Goal: Information Seeking & Learning: Learn about a topic

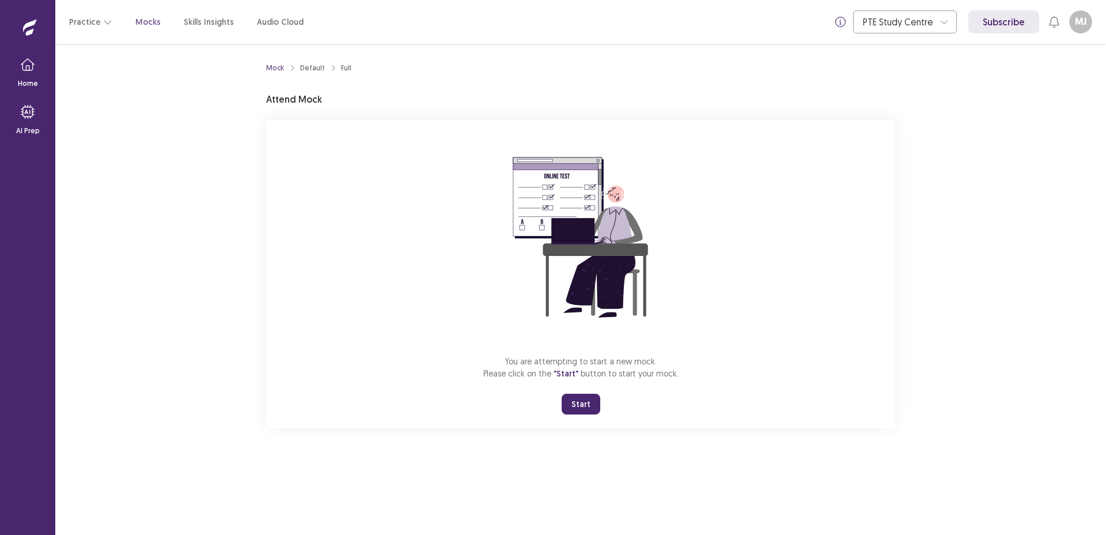
click at [586, 400] on button "Start" at bounding box center [581, 403] width 39 height 21
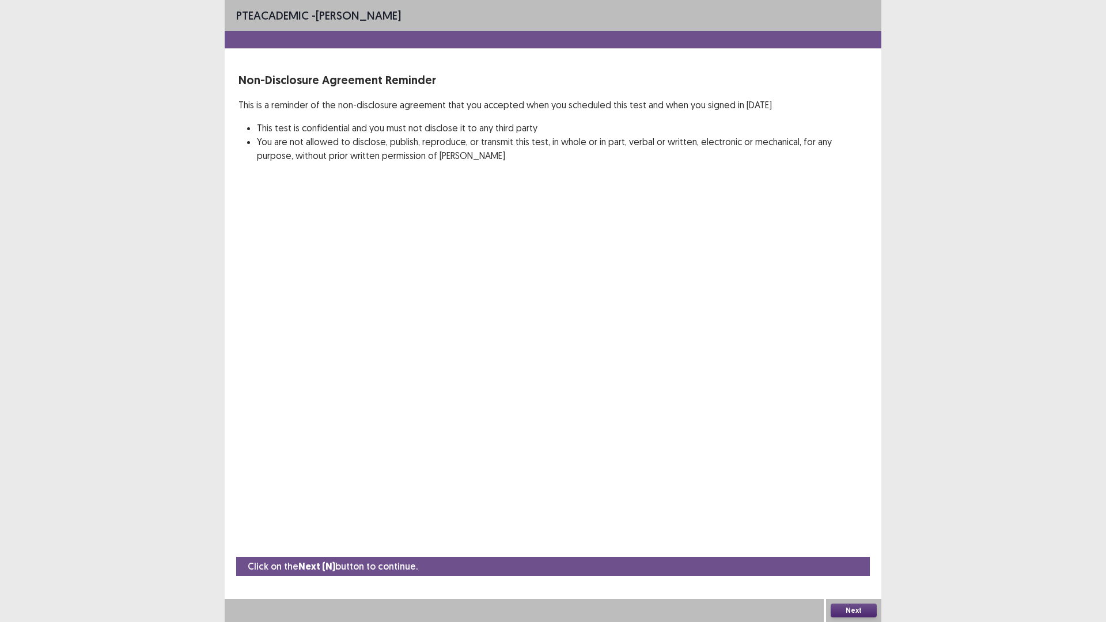
click at [846, 534] on button "Next" at bounding box center [854, 611] width 46 height 14
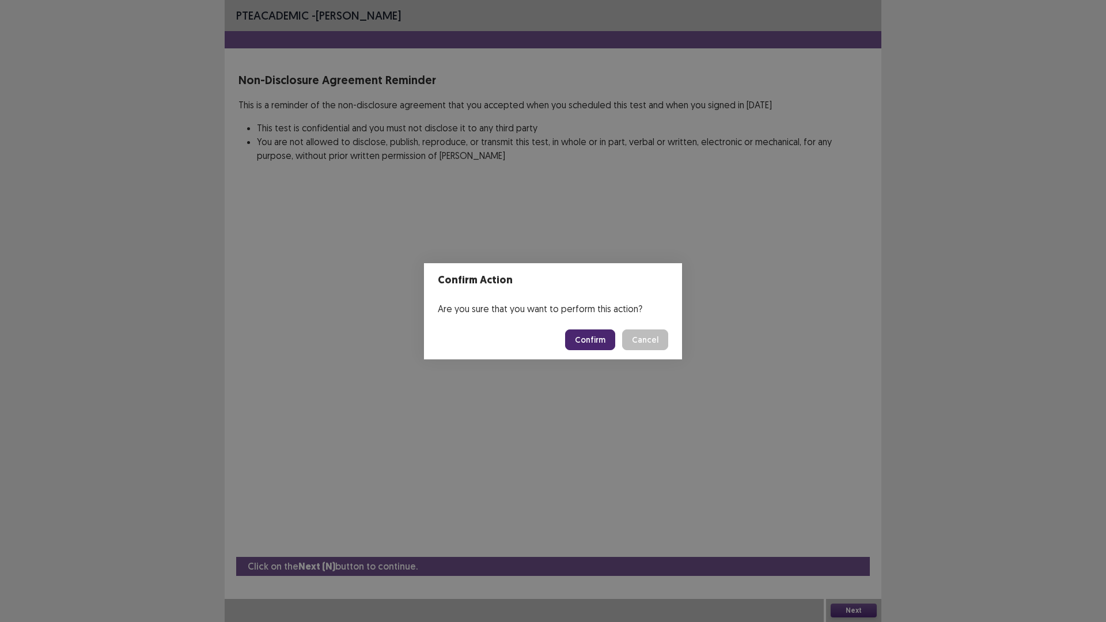
click at [583, 340] on button "Confirm" at bounding box center [590, 339] width 50 height 21
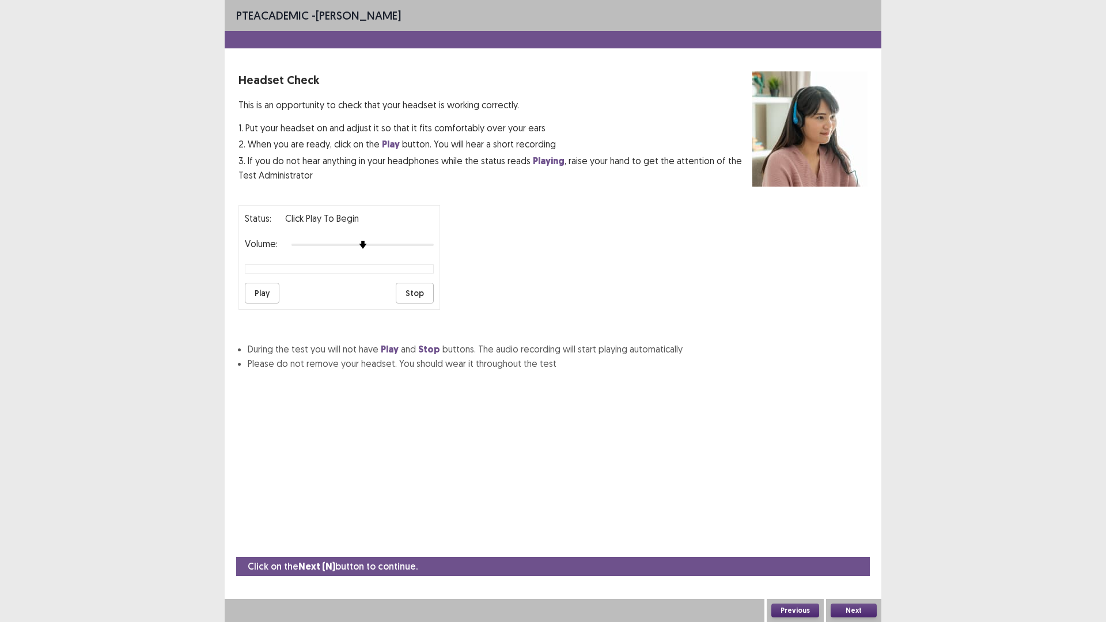
click at [265, 290] on button "Play" at bounding box center [262, 293] width 35 height 21
click at [854, 534] on button "Next" at bounding box center [854, 611] width 46 height 14
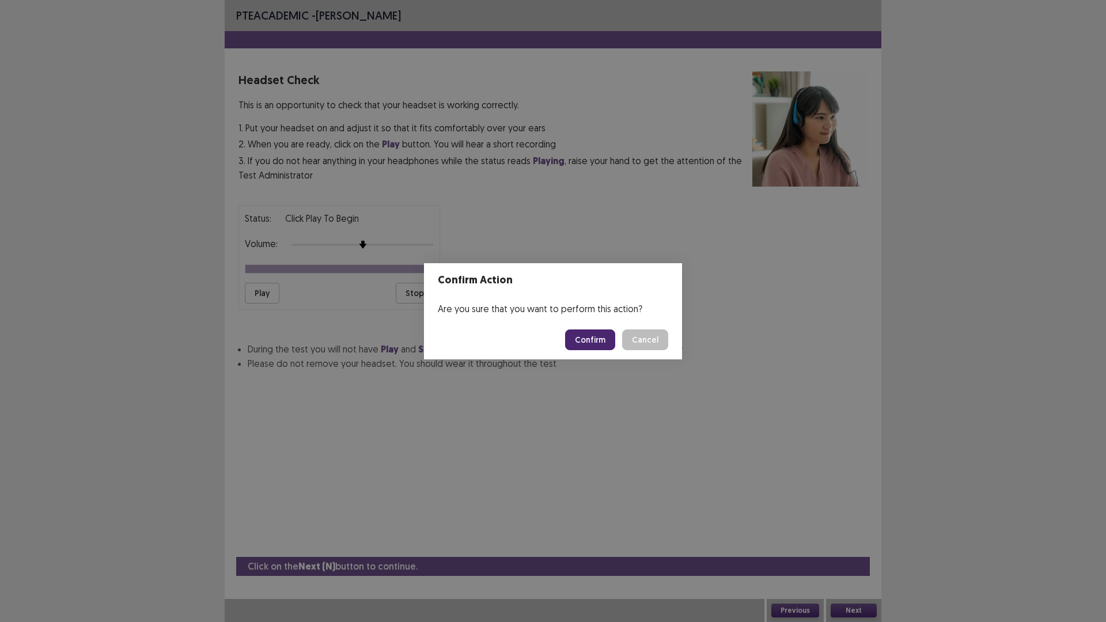
click at [596, 349] on footer "Confirm Cancel" at bounding box center [553, 339] width 258 height 39
click at [594, 343] on button "Confirm" at bounding box center [590, 339] width 50 height 21
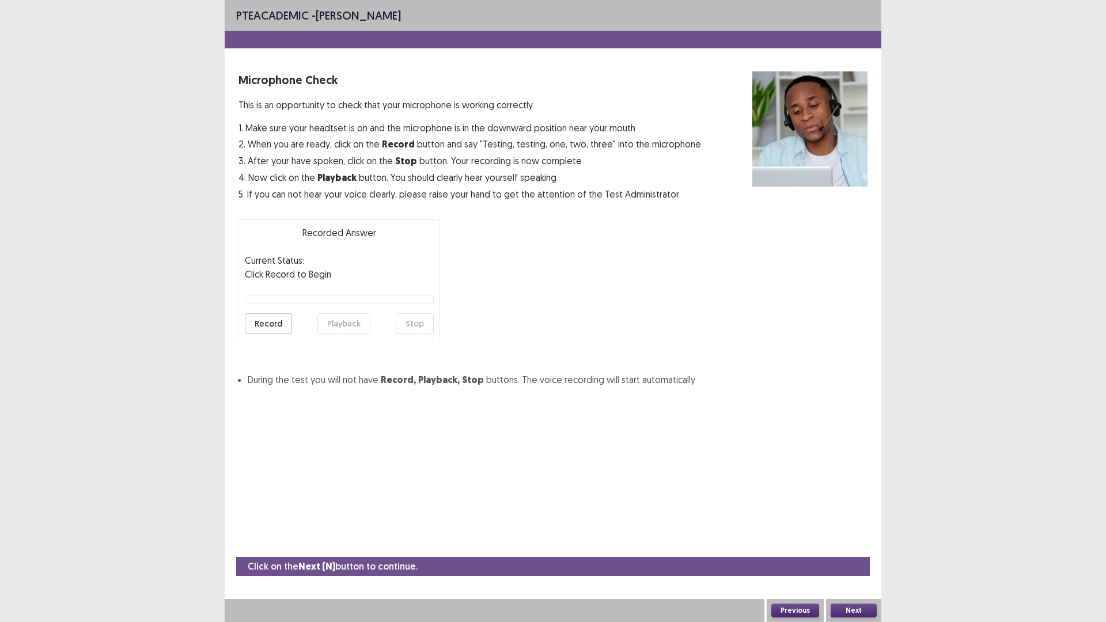
click at [272, 325] on button "Record" at bounding box center [268, 323] width 47 height 21
click at [412, 321] on button "Stop" at bounding box center [415, 323] width 38 height 21
click at [348, 327] on button "Playback" at bounding box center [343, 323] width 53 height 21
click at [852, 534] on button "Next" at bounding box center [854, 611] width 46 height 14
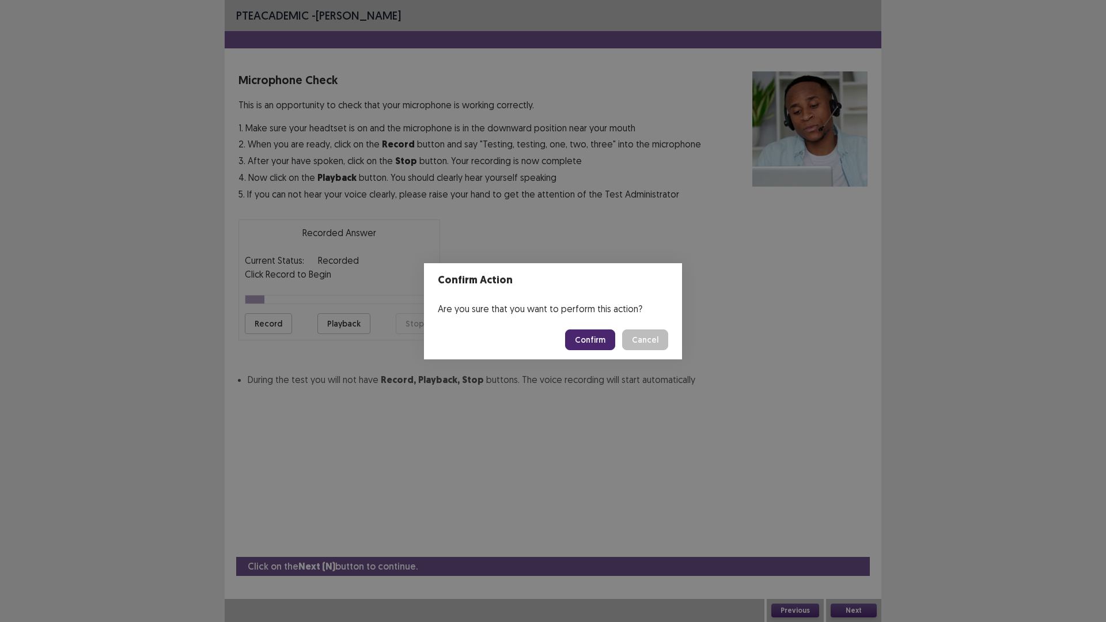
click at [592, 347] on button "Confirm" at bounding box center [590, 339] width 50 height 21
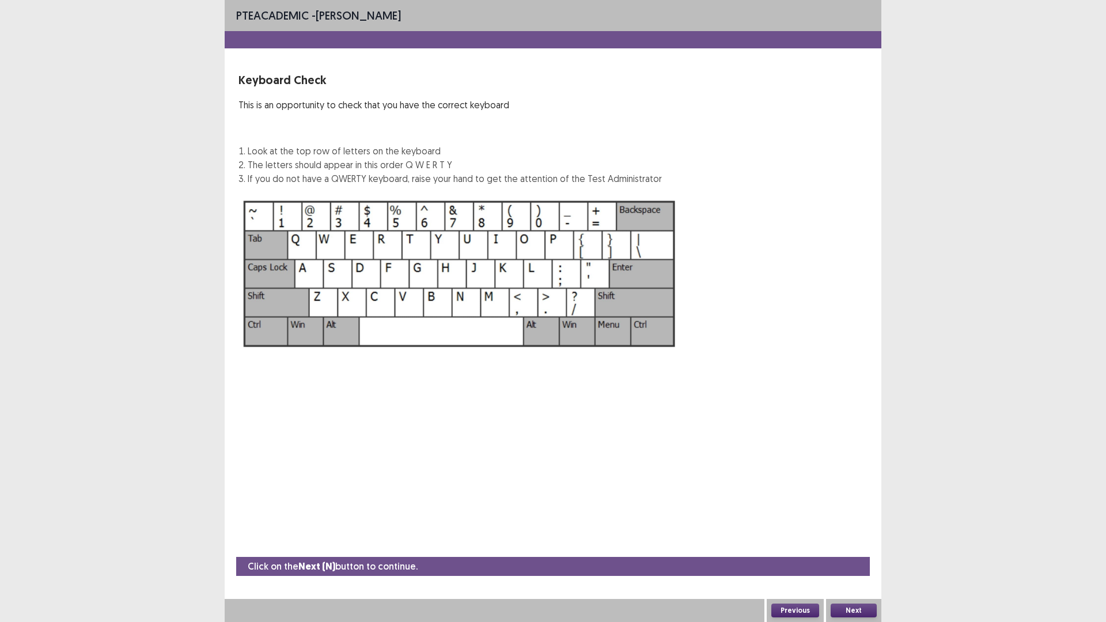
click at [852, 534] on button "Next" at bounding box center [854, 611] width 46 height 14
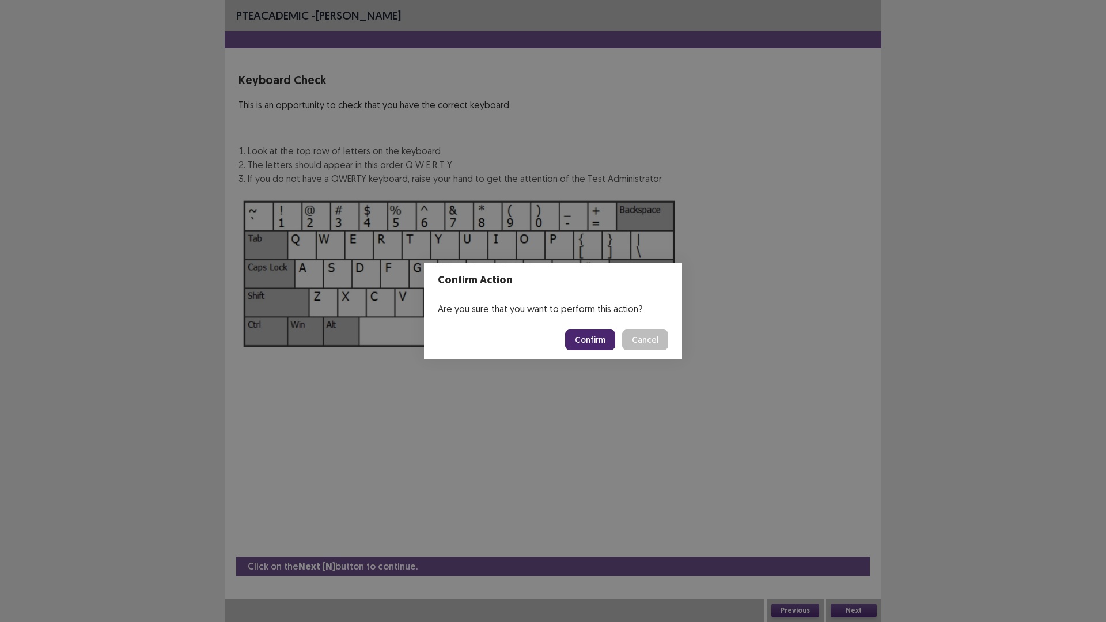
click at [598, 336] on button "Confirm" at bounding box center [590, 339] width 50 height 21
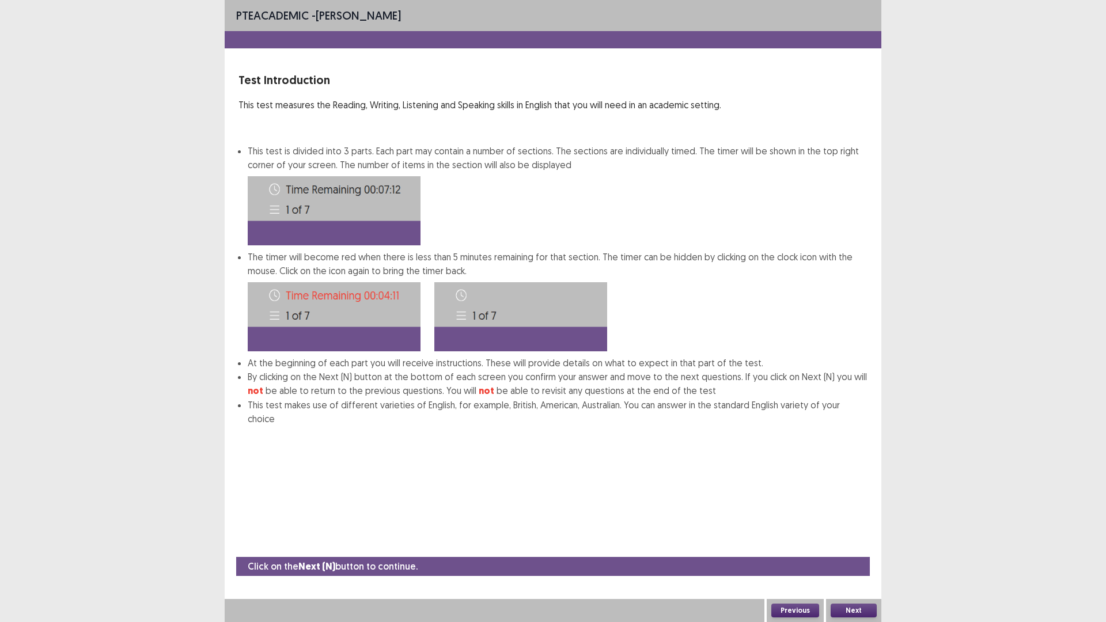
click at [856, 534] on button "Next" at bounding box center [854, 611] width 46 height 14
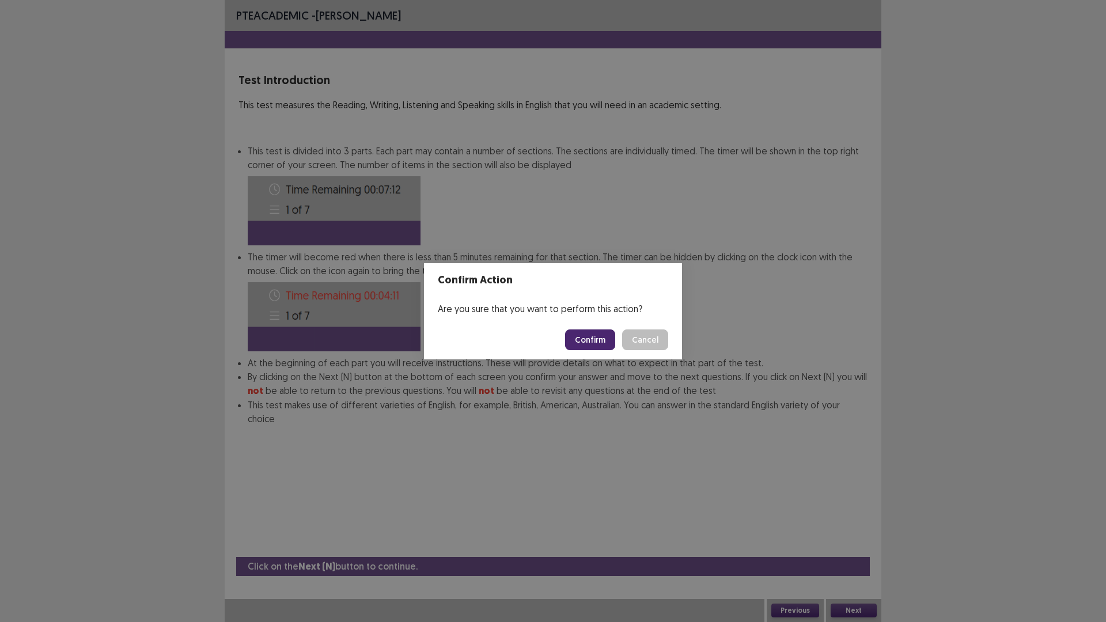
click at [586, 341] on button "Confirm" at bounding box center [590, 339] width 50 height 21
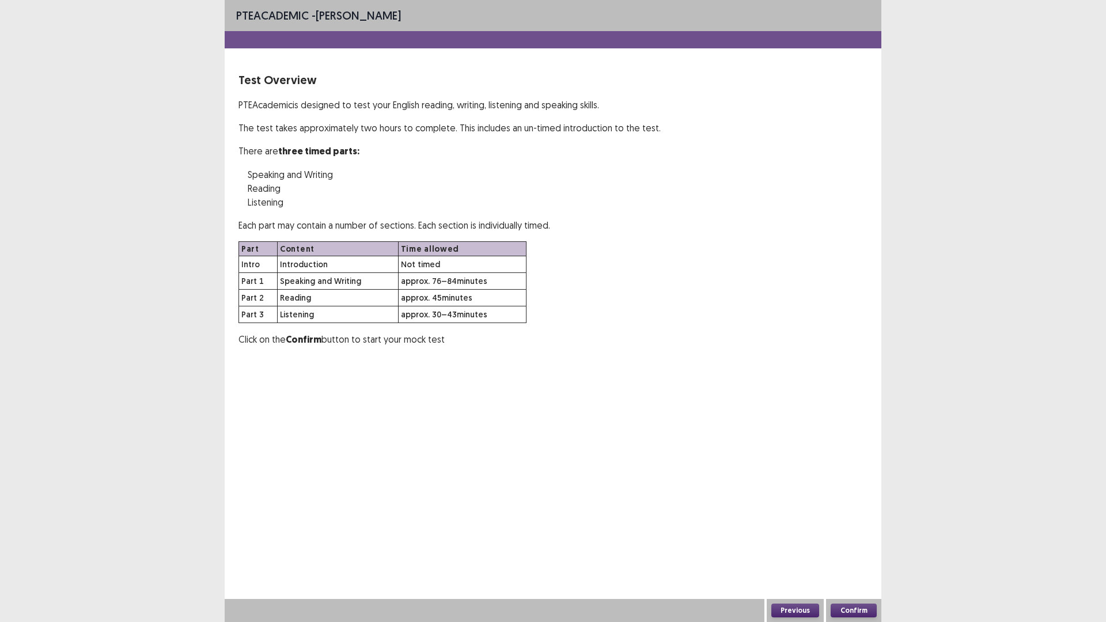
click at [863, 534] on button "Confirm" at bounding box center [854, 611] width 46 height 14
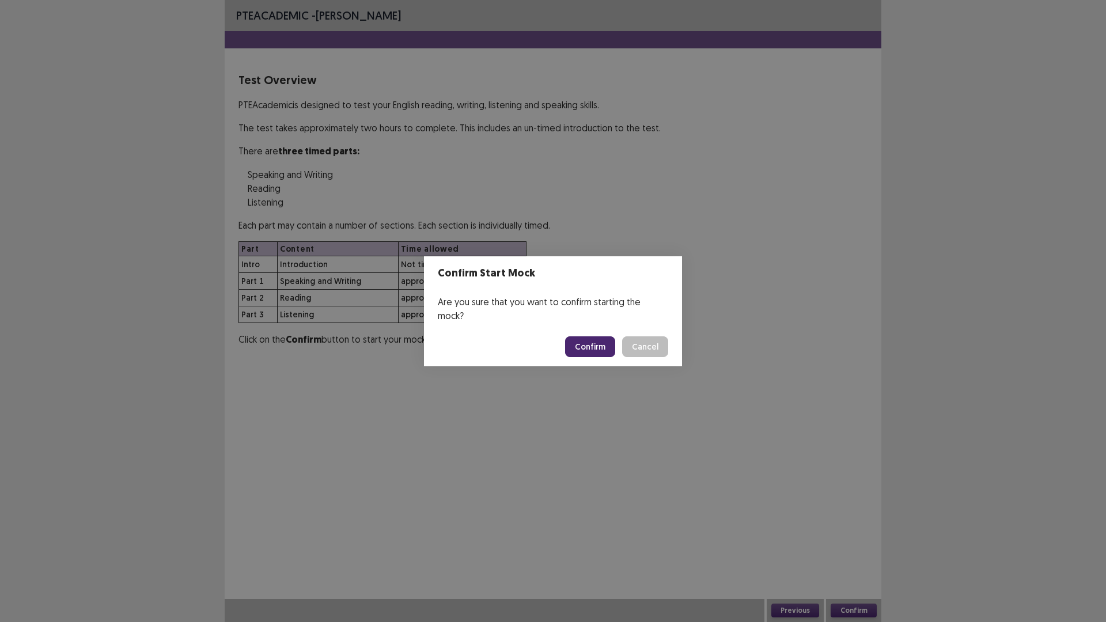
click at [602, 336] on button "Confirm" at bounding box center [590, 346] width 50 height 21
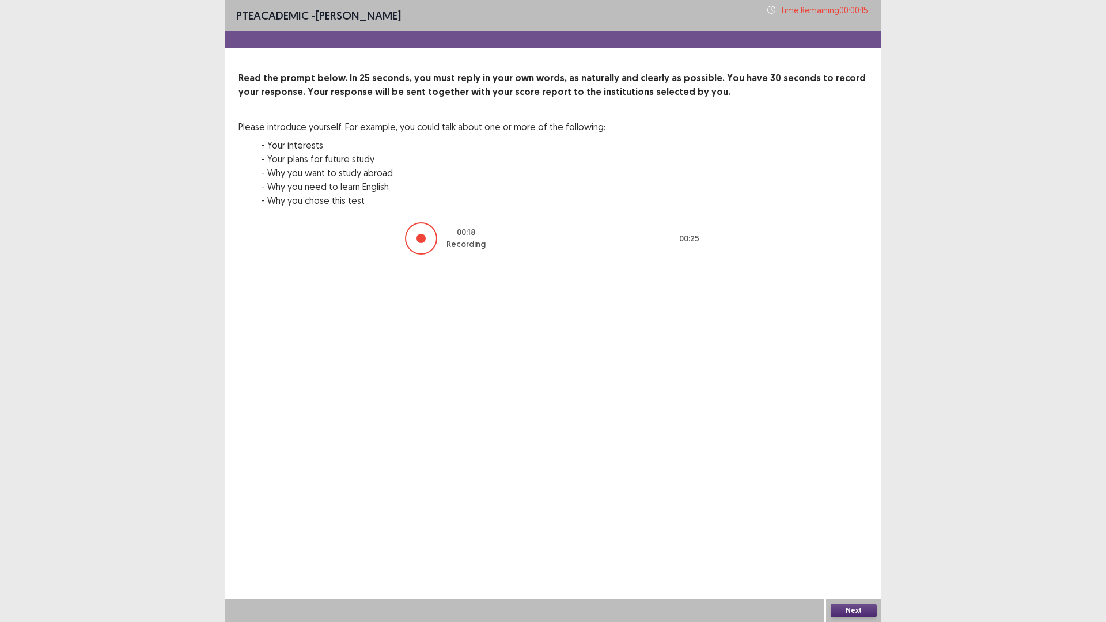
click at [857, 534] on button "Next" at bounding box center [854, 611] width 46 height 14
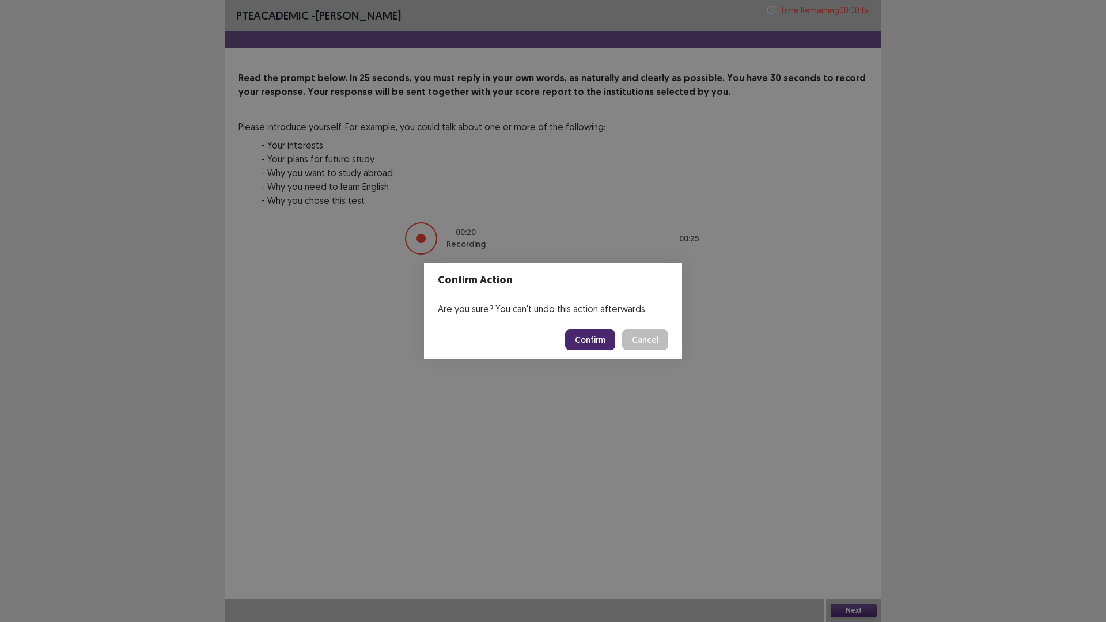
click at [608, 337] on button "Confirm" at bounding box center [590, 339] width 50 height 21
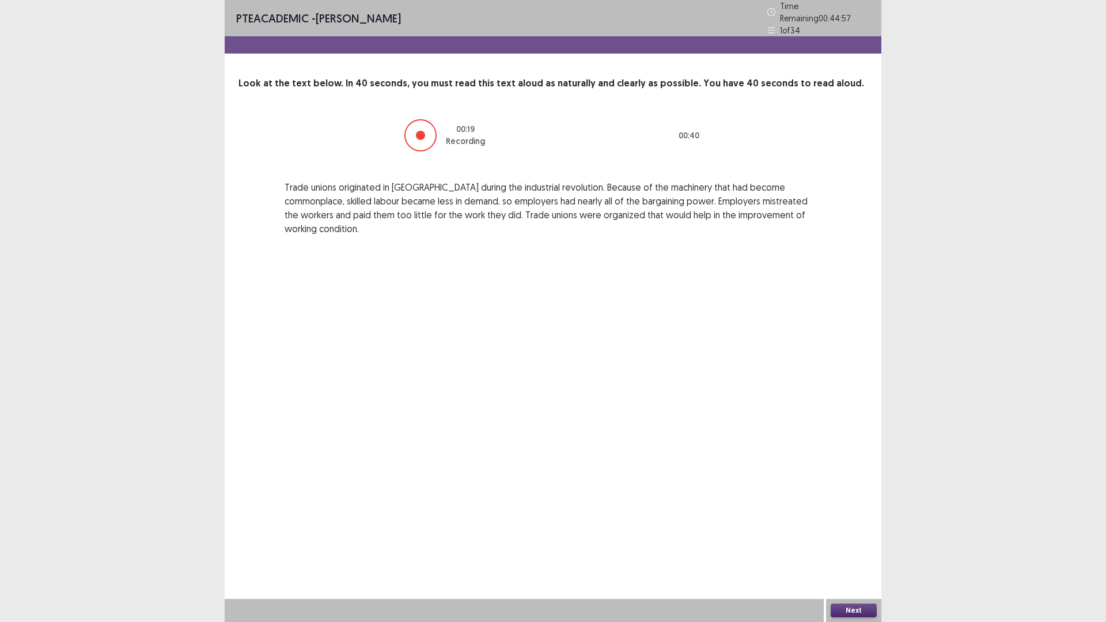
click at [868, 534] on button "Next" at bounding box center [854, 611] width 46 height 14
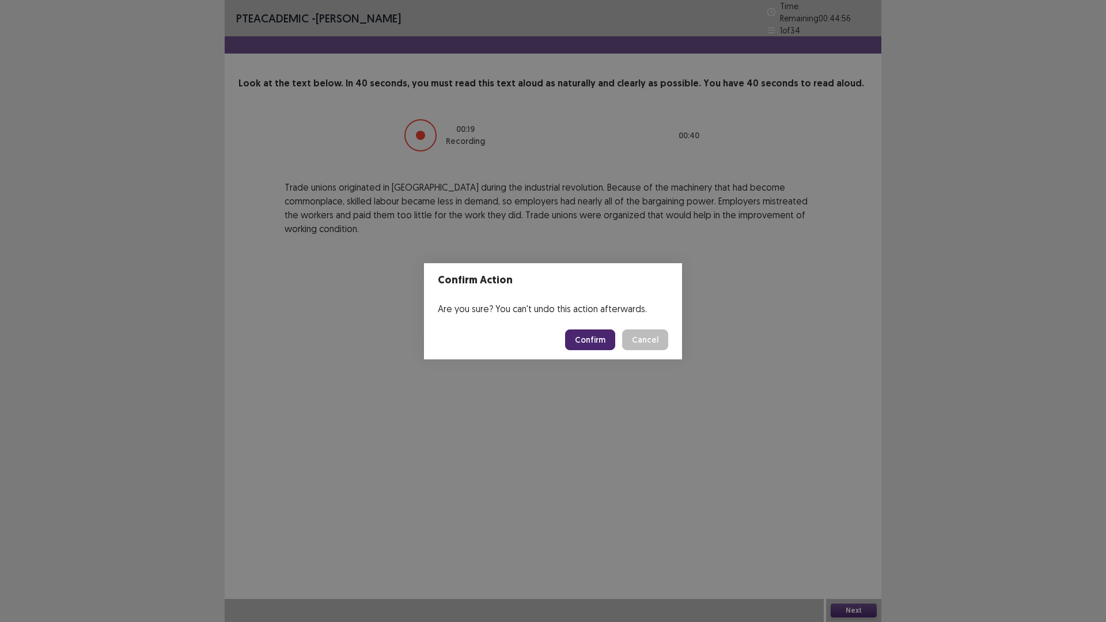
click at [594, 340] on button "Confirm" at bounding box center [590, 339] width 50 height 21
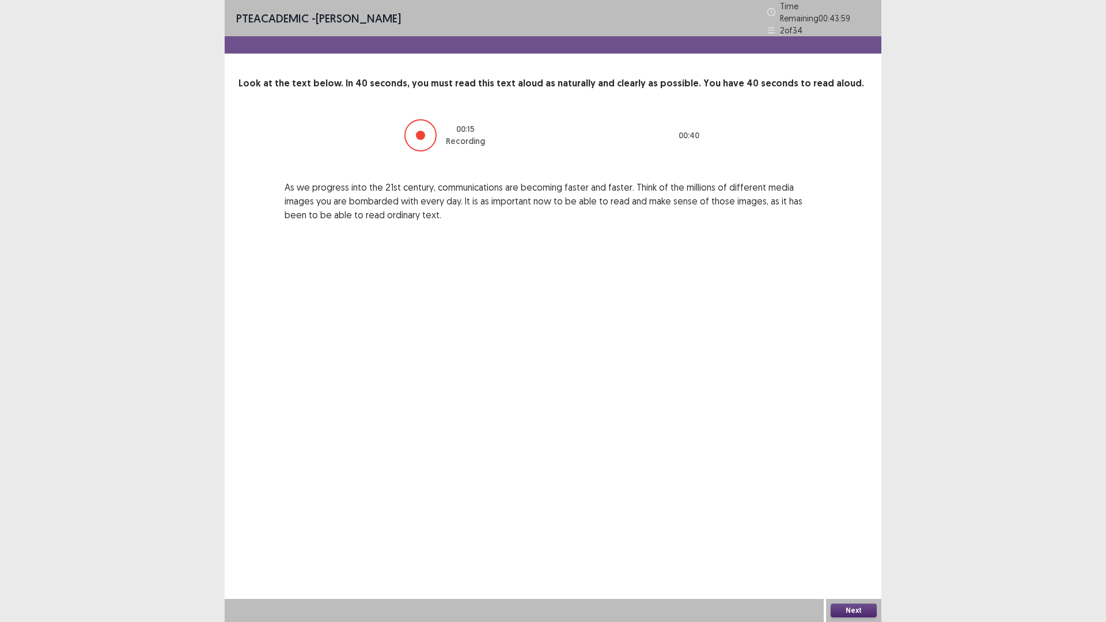
click at [859, 534] on button "Next" at bounding box center [854, 611] width 46 height 14
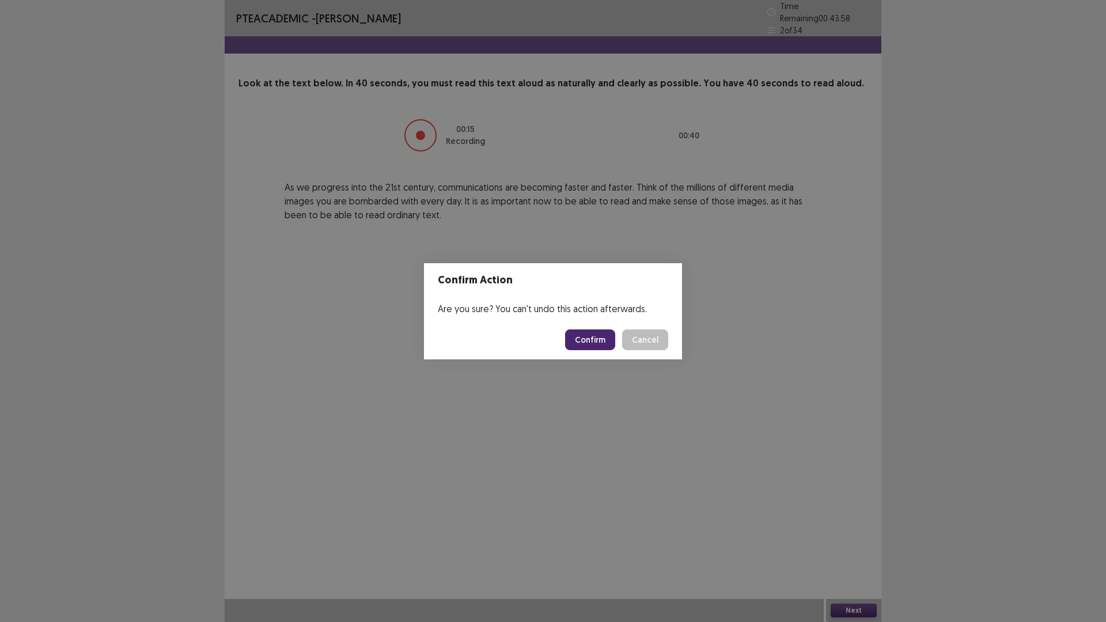
click at [588, 347] on button "Confirm" at bounding box center [590, 339] width 50 height 21
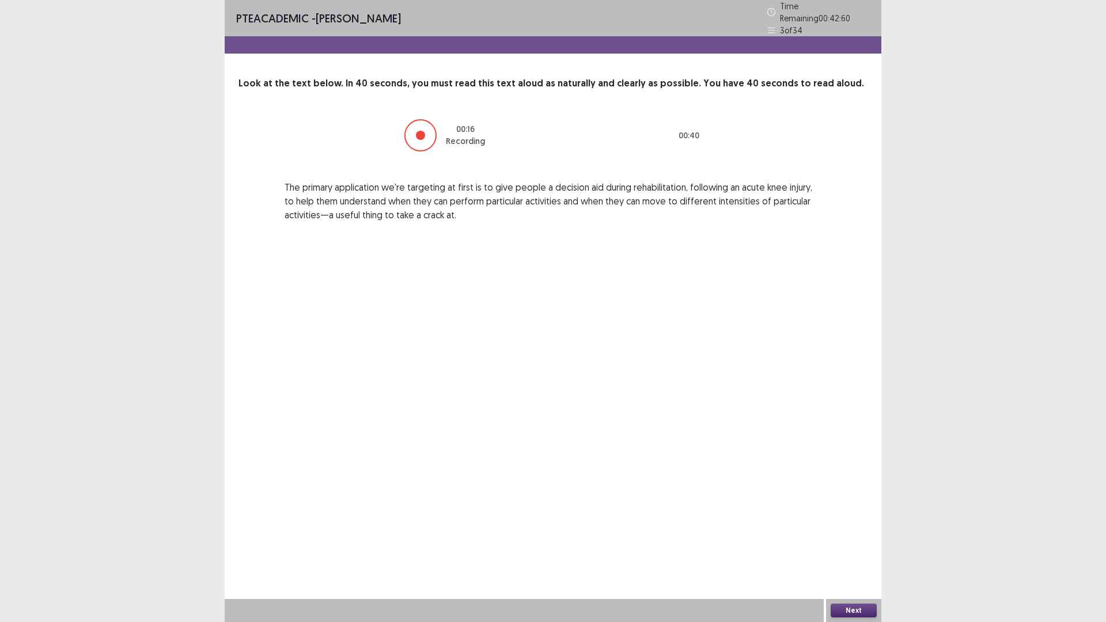
click at [854, 534] on button "Next" at bounding box center [854, 611] width 46 height 14
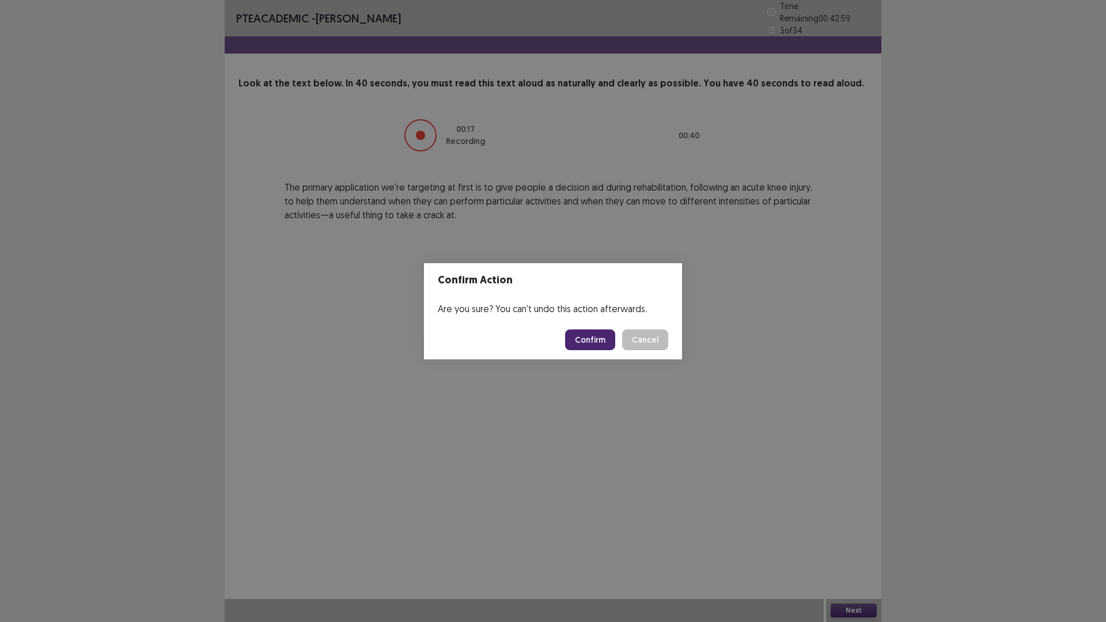
click at [590, 334] on button "Confirm" at bounding box center [590, 339] width 50 height 21
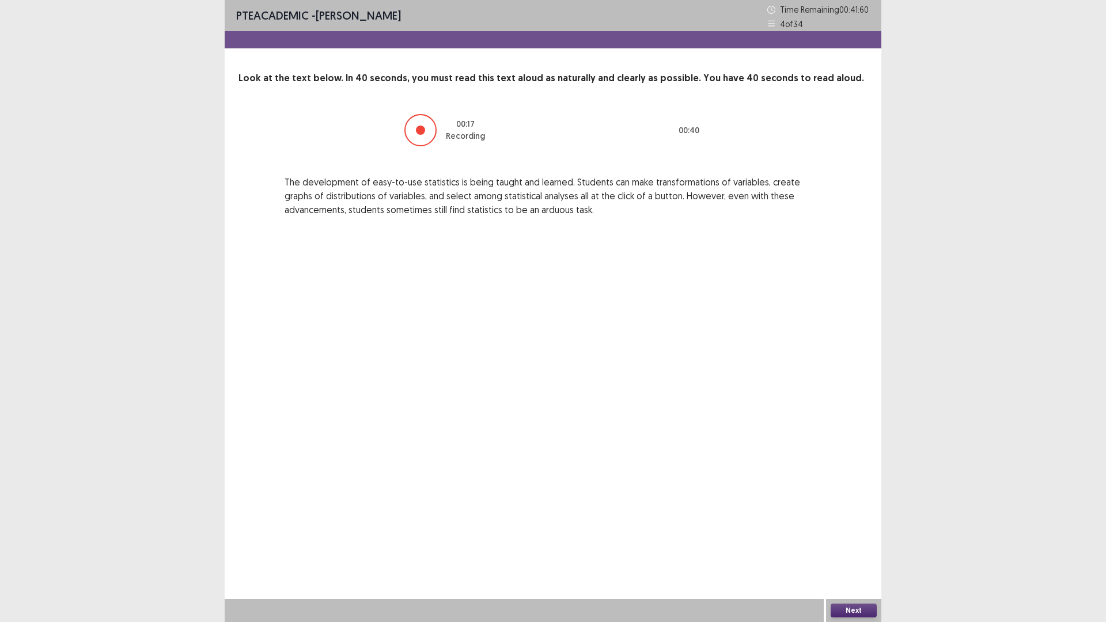
click at [837, 534] on button "Next" at bounding box center [854, 611] width 46 height 14
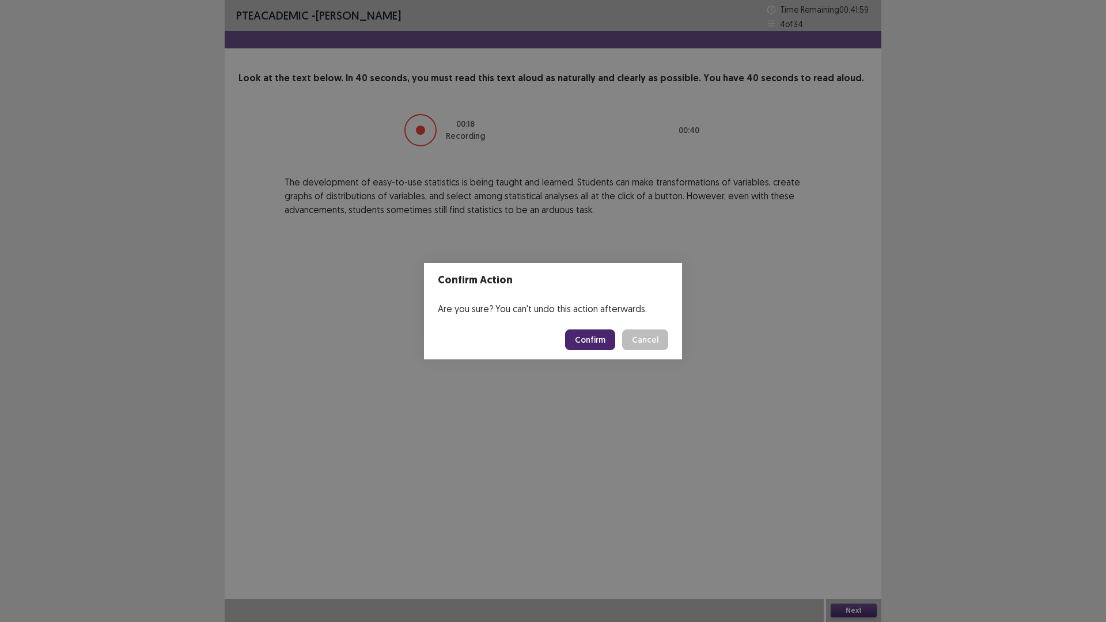
click at [594, 345] on button "Confirm" at bounding box center [590, 339] width 50 height 21
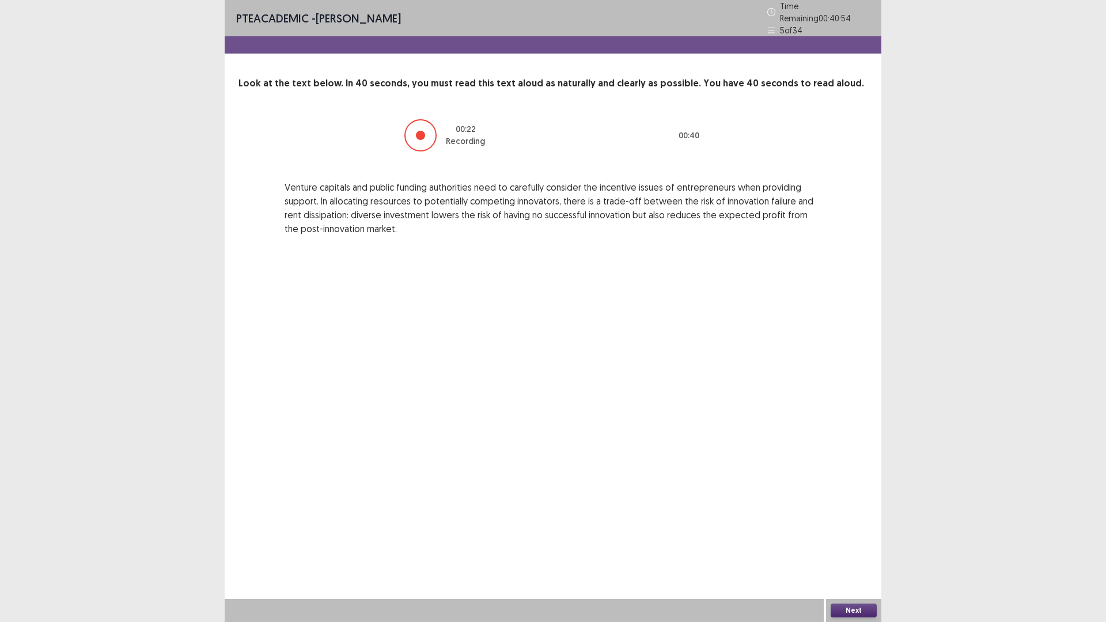
click at [851, 534] on button "Next" at bounding box center [854, 611] width 46 height 14
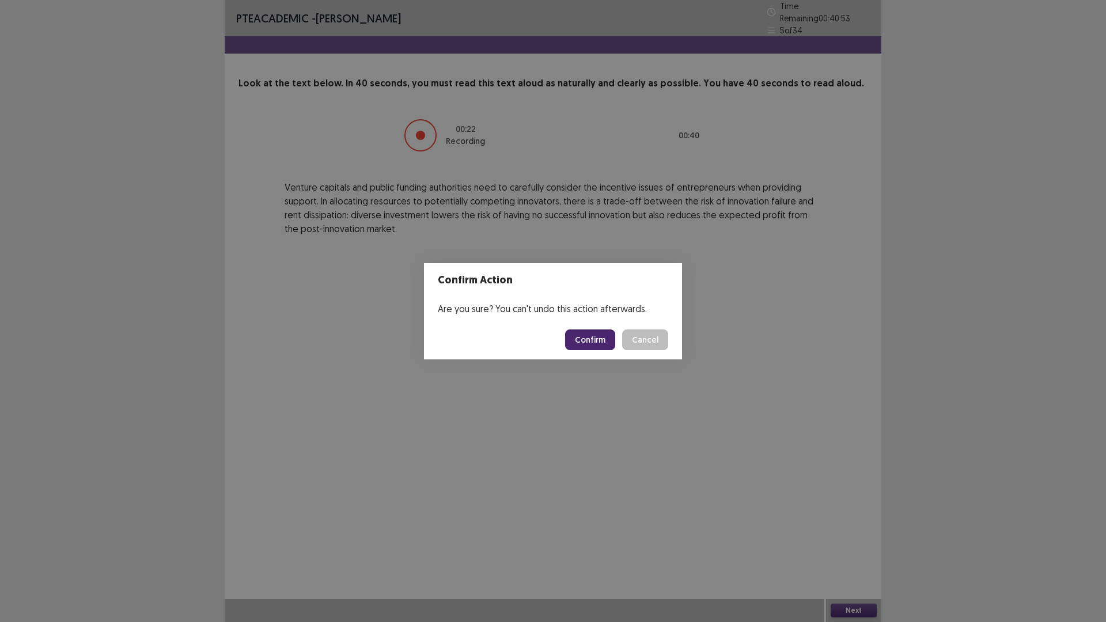
click at [588, 344] on button "Confirm" at bounding box center [590, 339] width 50 height 21
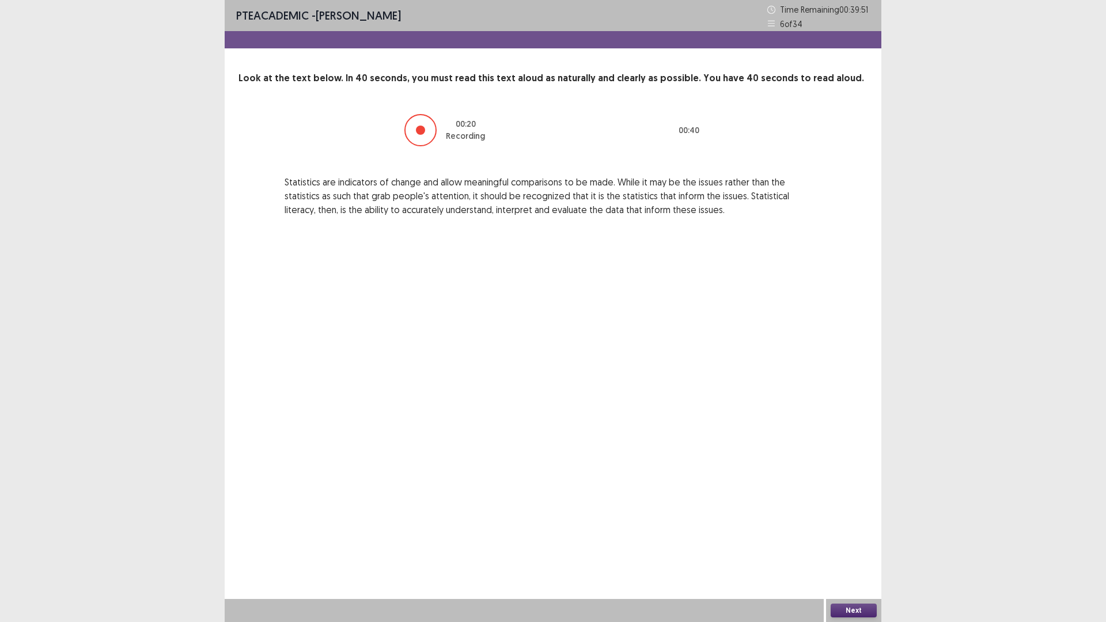
click at [852, 534] on button "Next" at bounding box center [854, 611] width 46 height 14
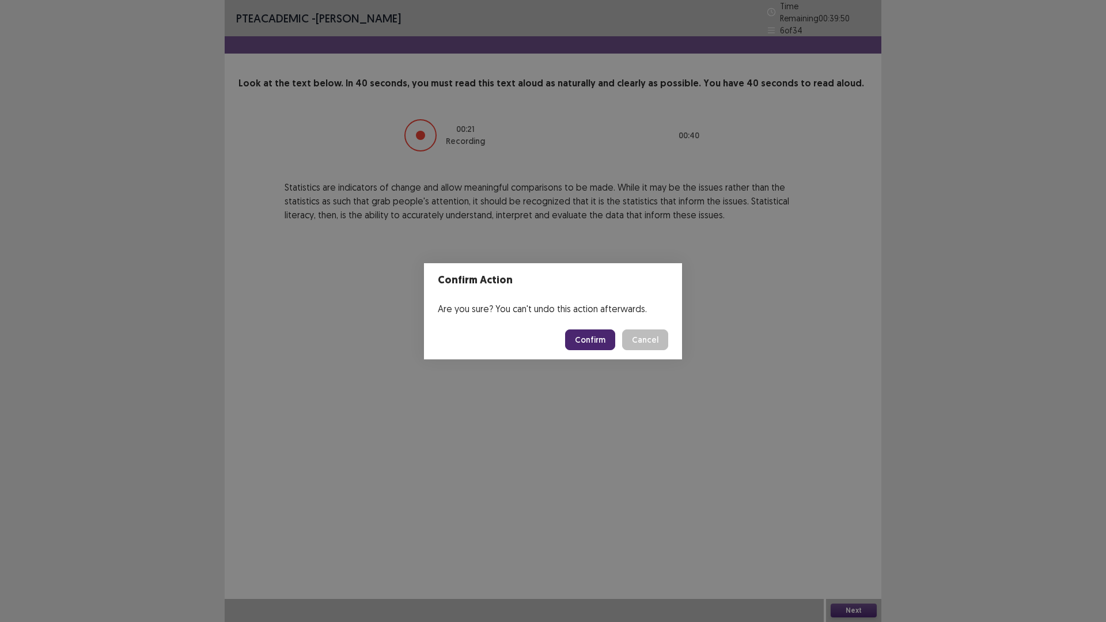
click at [597, 338] on button "Confirm" at bounding box center [590, 339] width 50 height 21
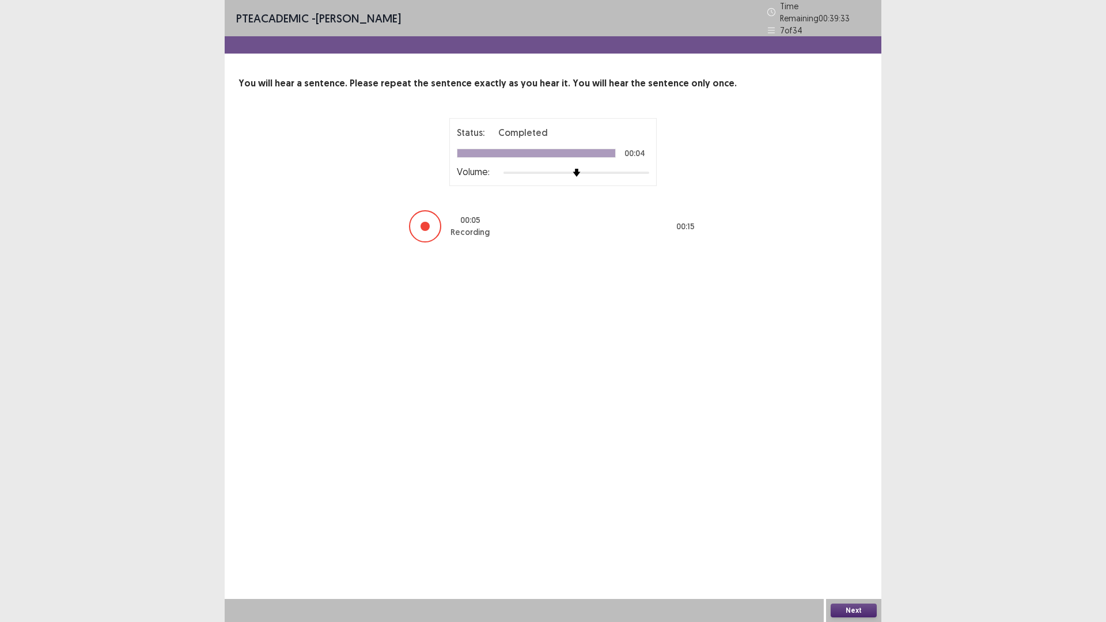
click at [856, 534] on button "Next" at bounding box center [854, 611] width 46 height 14
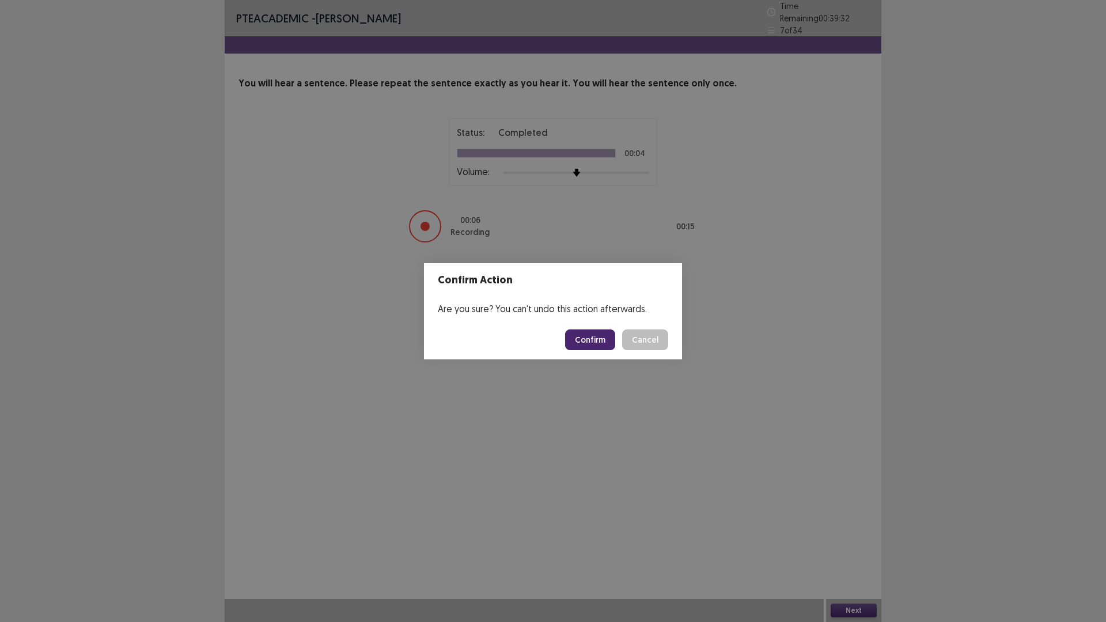
click at [586, 345] on button "Confirm" at bounding box center [590, 339] width 50 height 21
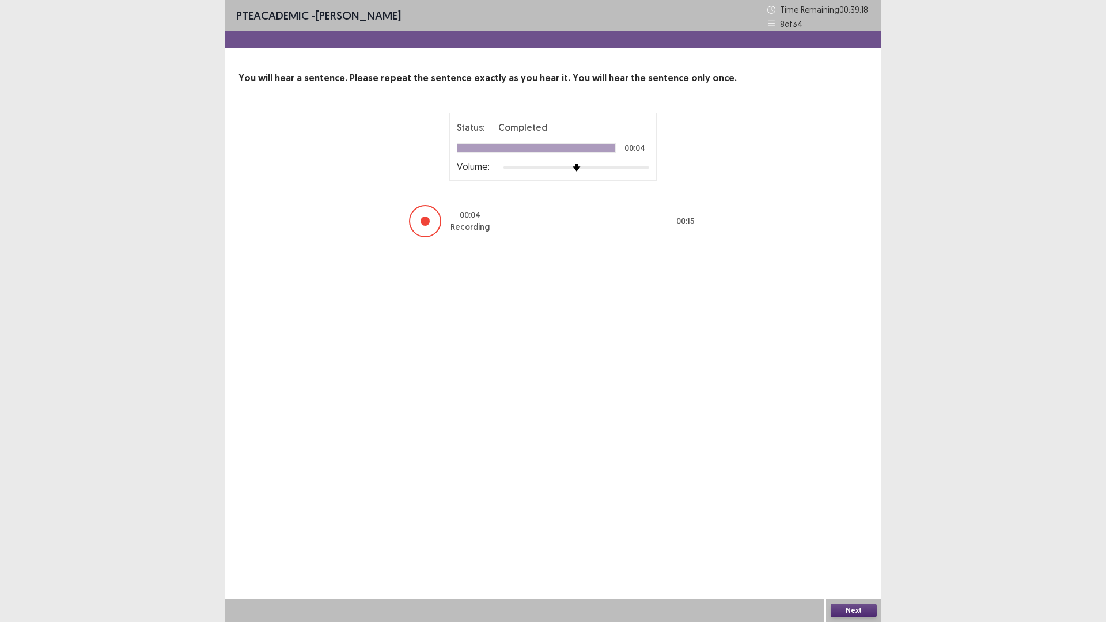
click at [863, 534] on button "Next" at bounding box center [854, 611] width 46 height 14
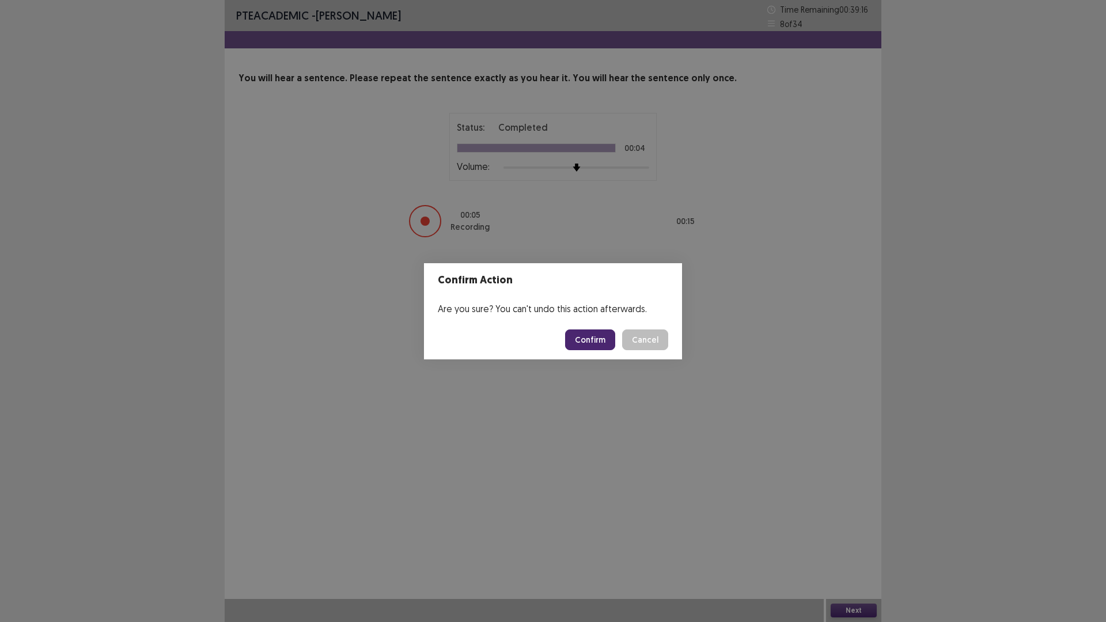
click at [609, 341] on button "Confirm" at bounding box center [590, 339] width 50 height 21
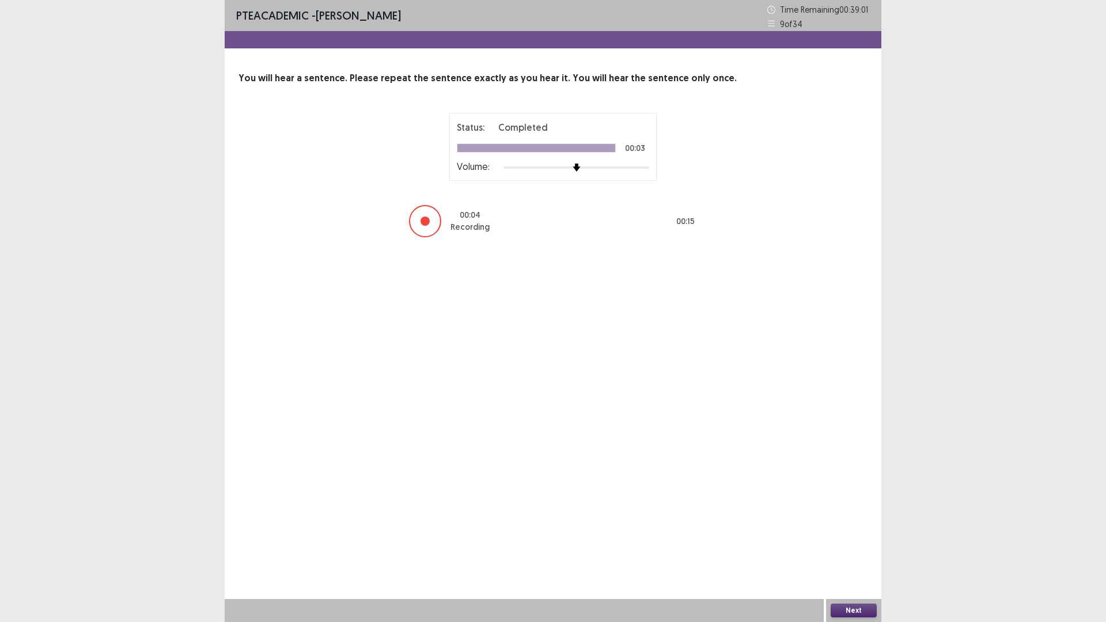
click at [862, 534] on button "Next" at bounding box center [854, 611] width 46 height 14
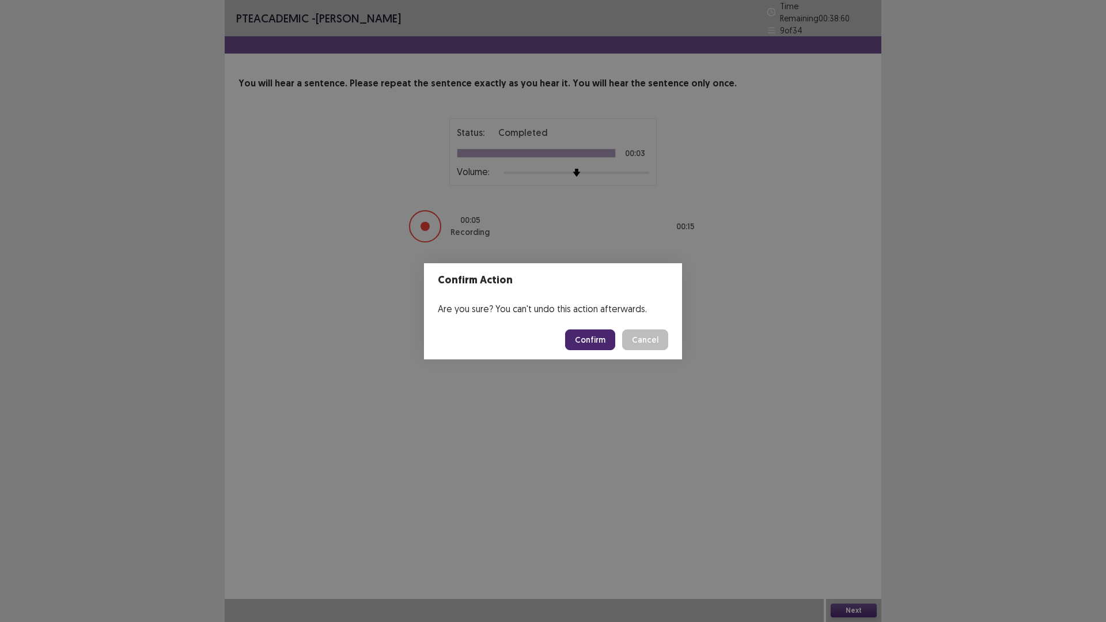
click at [612, 345] on button "Confirm" at bounding box center [590, 339] width 50 height 21
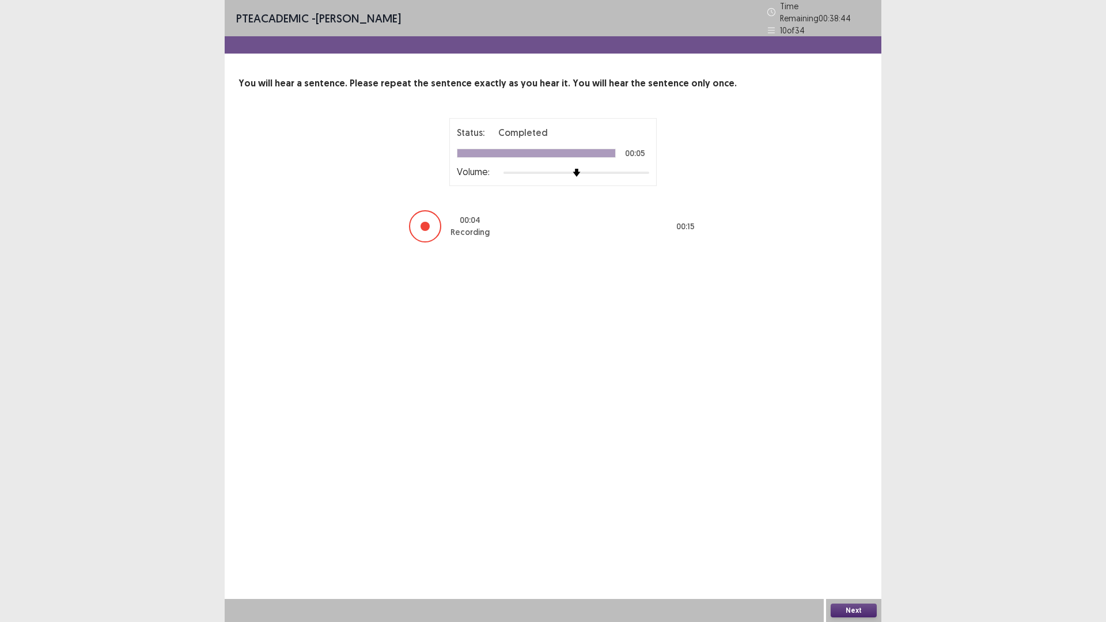
click at [862, 534] on button "Next" at bounding box center [854, 611] width 46 height 14
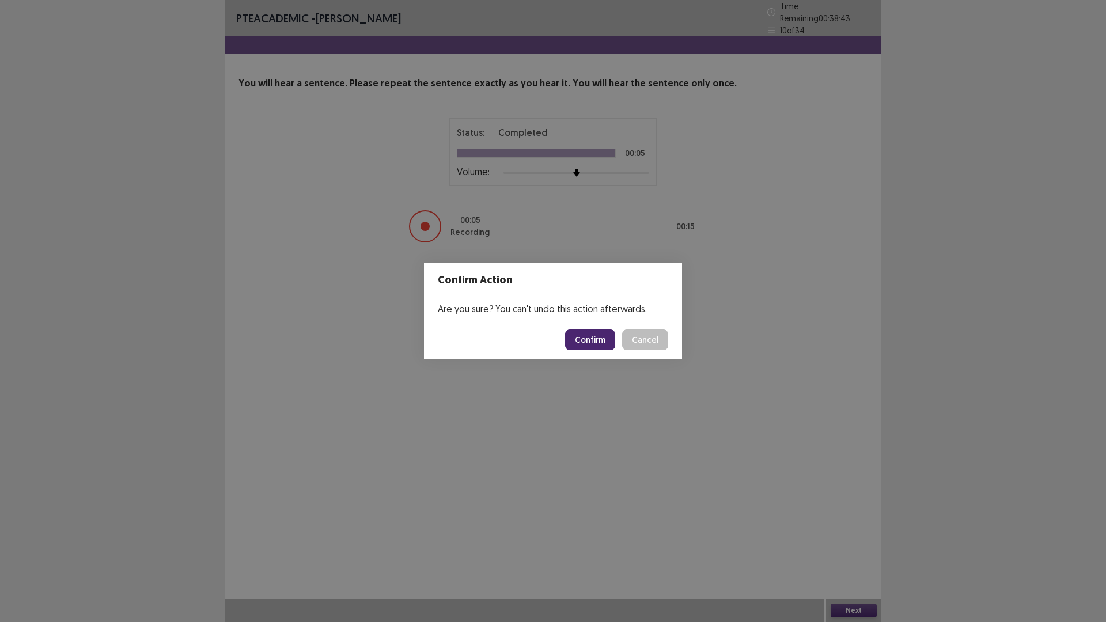
click at [595, 335] on button "Confirm" at bounding box center [590, 339] width 50 height 21
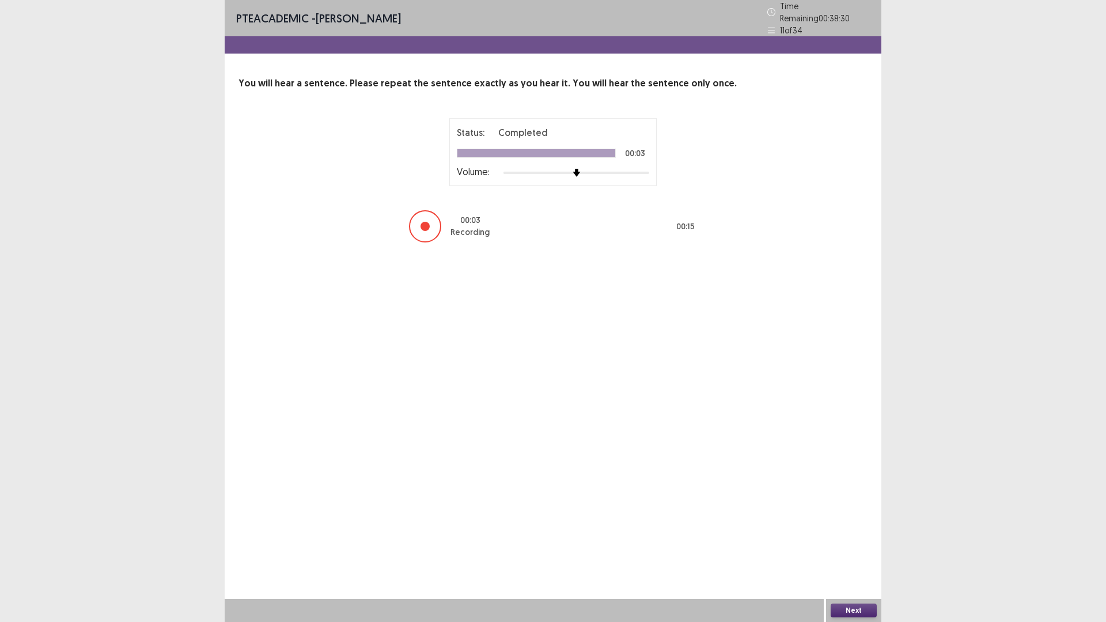
click at [861, 534] on button "Next" at bounding box center [854, 611] width 46 height 14
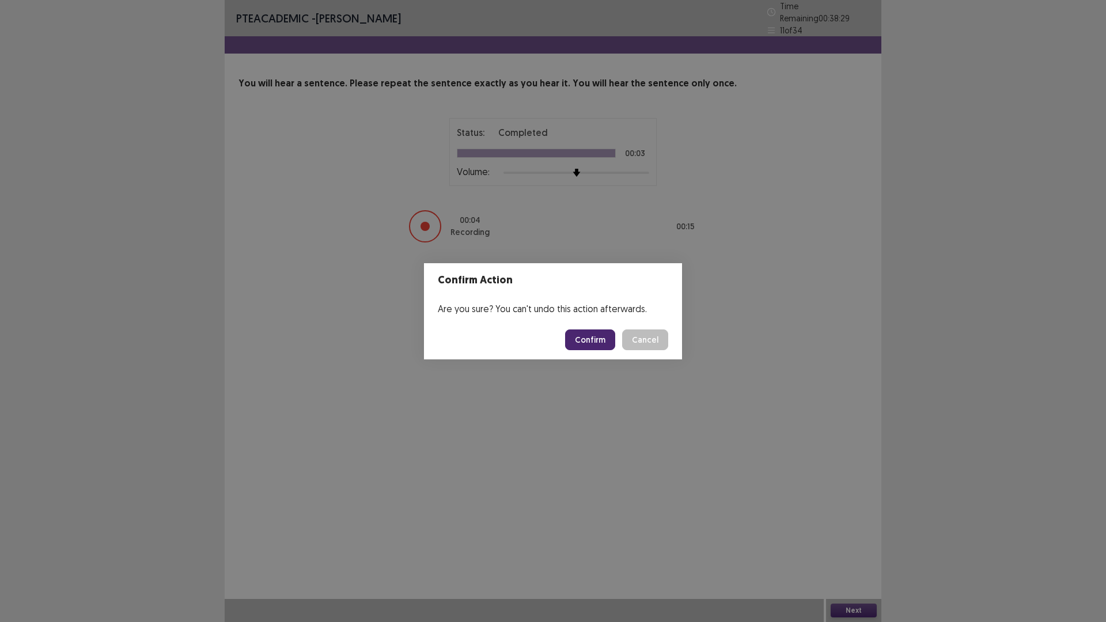
click at [596, 340] on button "Confirm" at bounding box center [590, 339] width 50 height 21
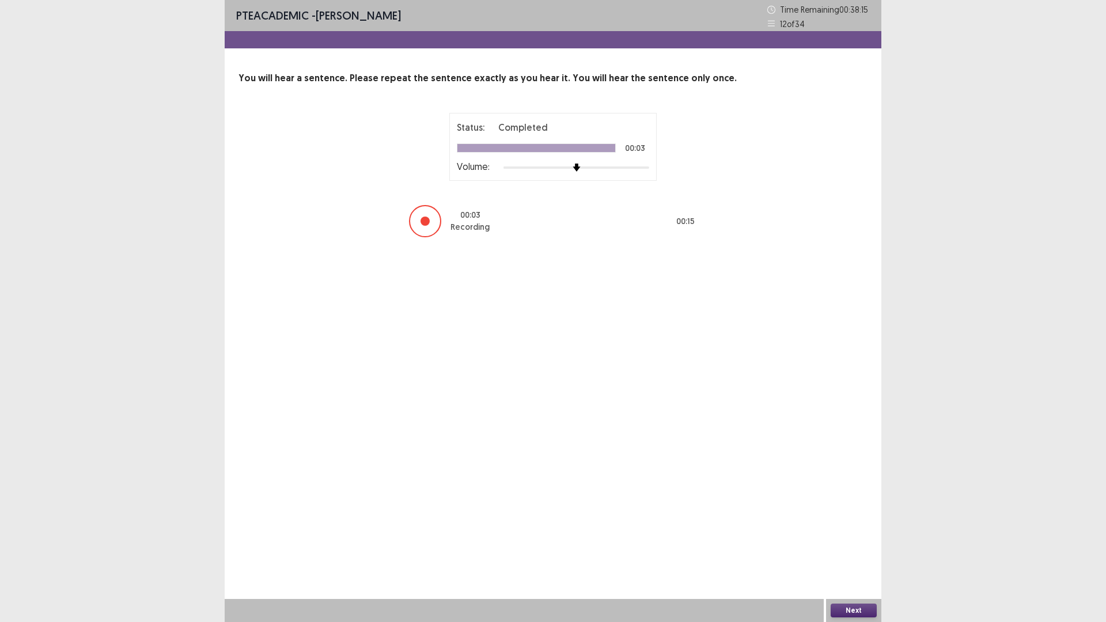
click at [865, 534] on button "Next" at bounding box center [854, 611] width 46 height 14
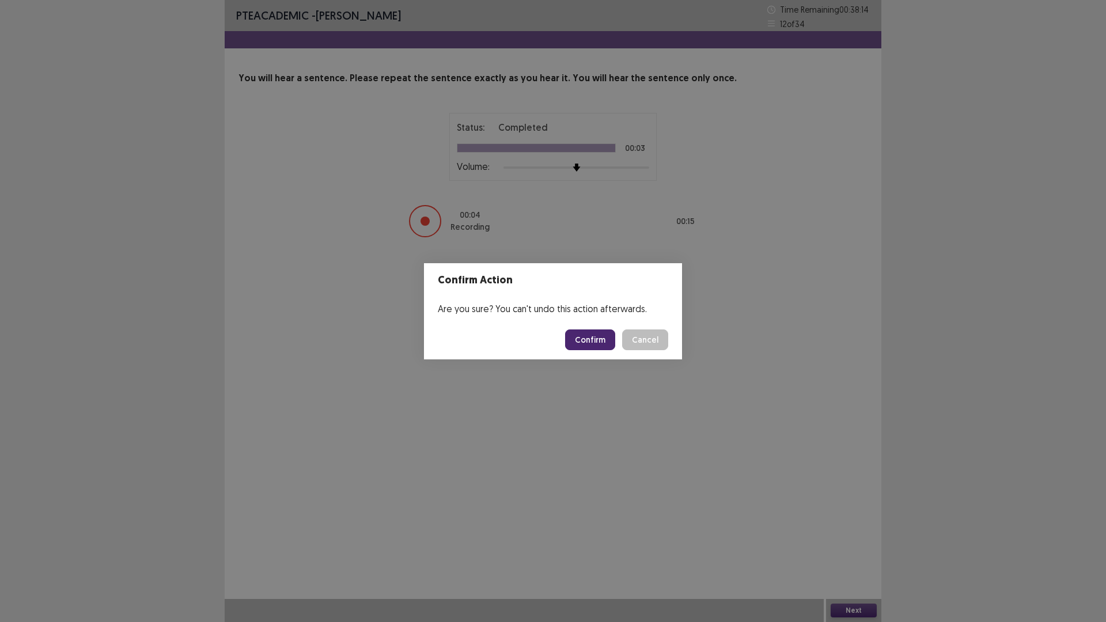
click at [590, 347] on button "Confirm" at bounding box center [590, 339] width 50 height 21
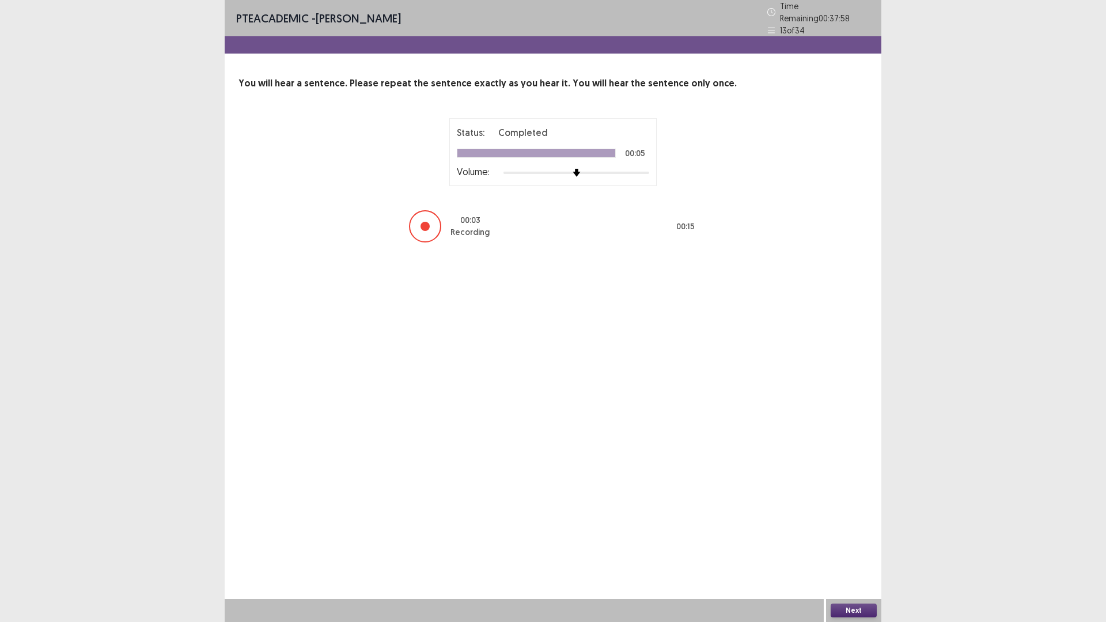
click at [871, 534] on button "Next" at bounding box center [854, 611] width 46 height 14
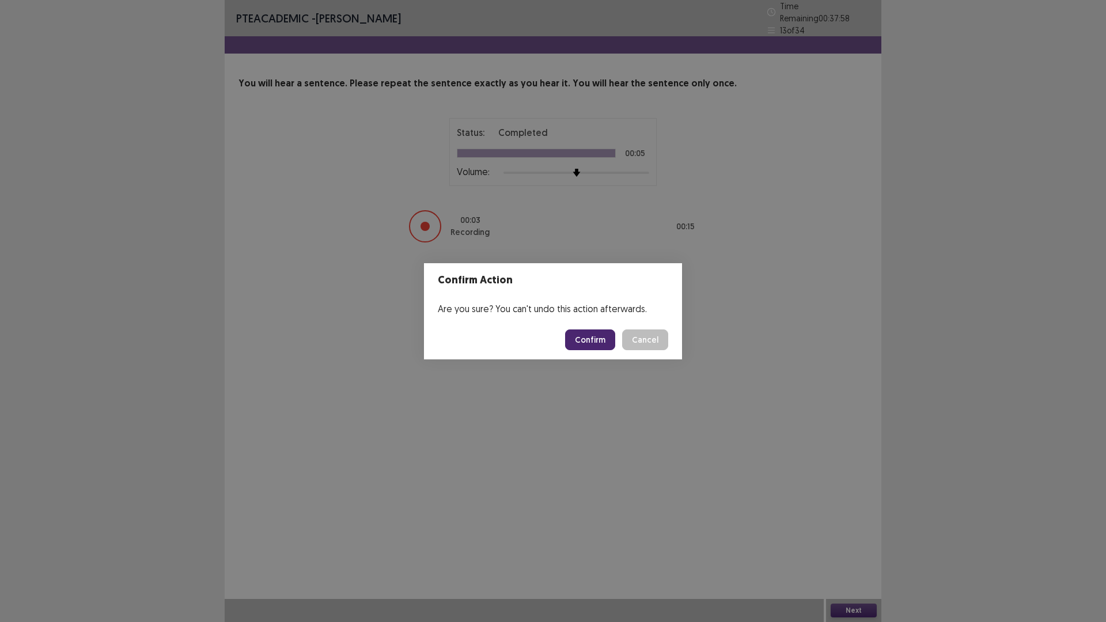
click at [597, 335] on button "Confirm" at bounding box center [590, 339] width 50 height 21
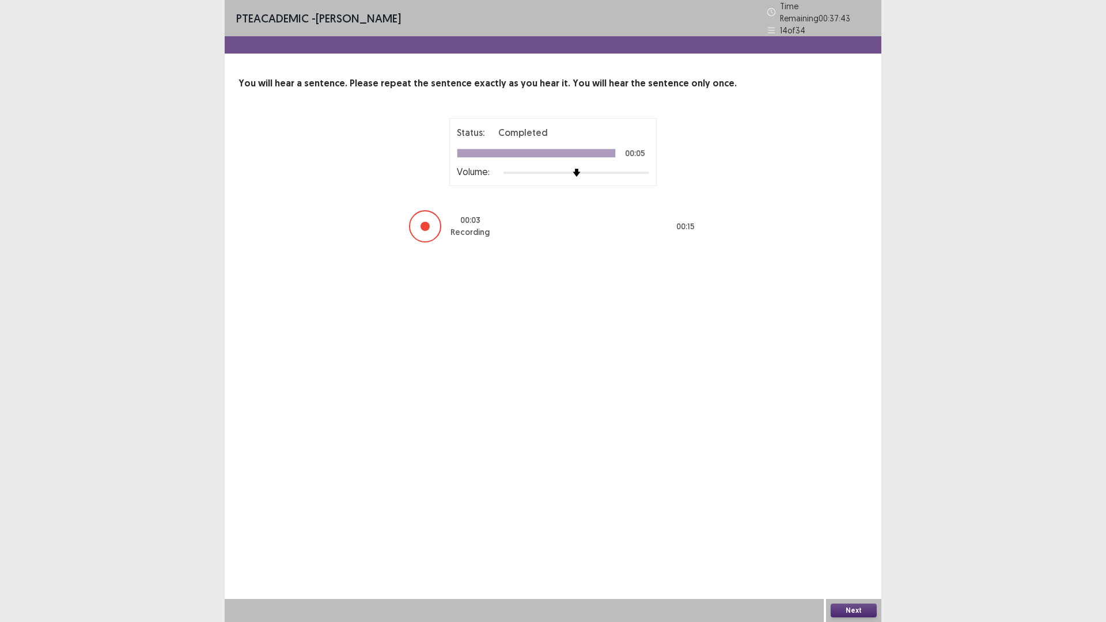
click at [863, 534] on button "Next" at bounding box center [854, 611] width 46 height 14
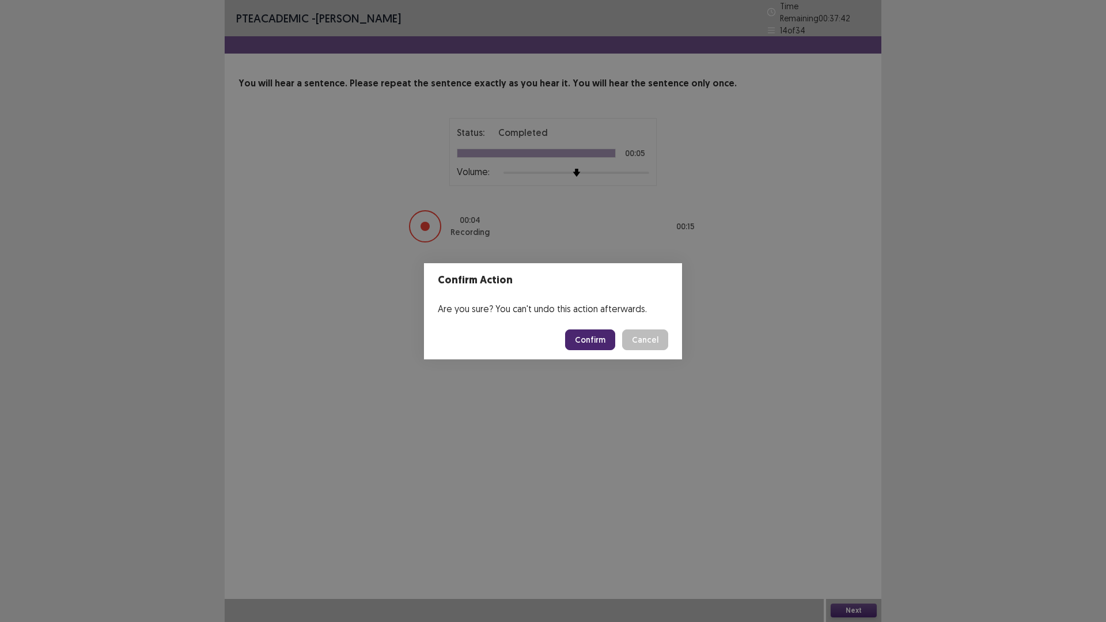
click at [598, 340] on button "Confirm" at bounding box center [590, 339] width 50 height 21
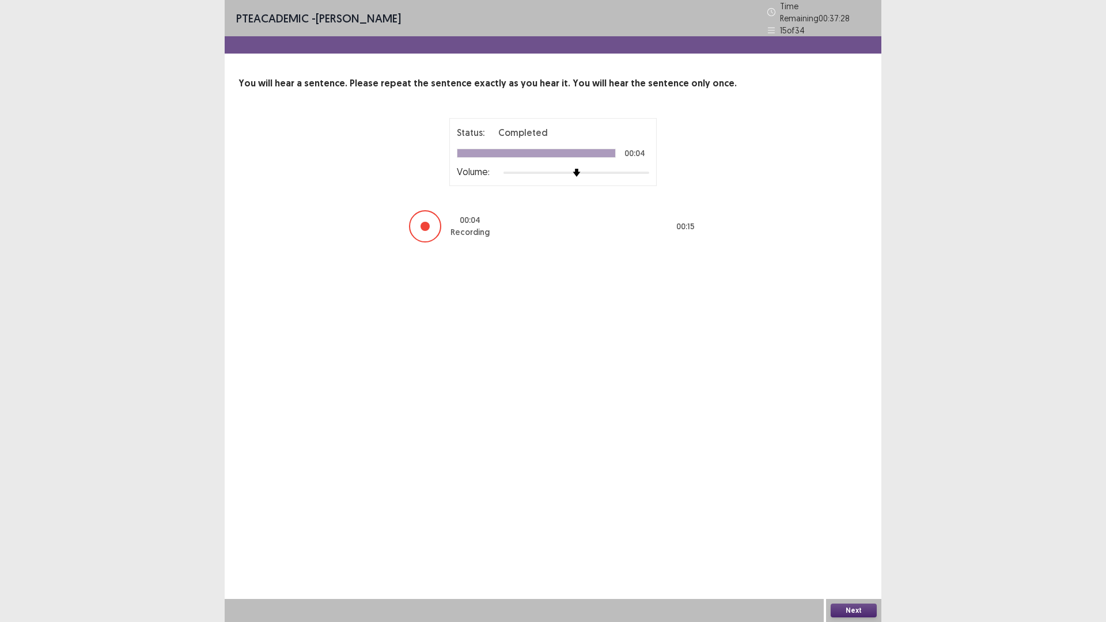
click at [870, 534] on button "Next" at bounding box center [854, 611] width 46 height 14
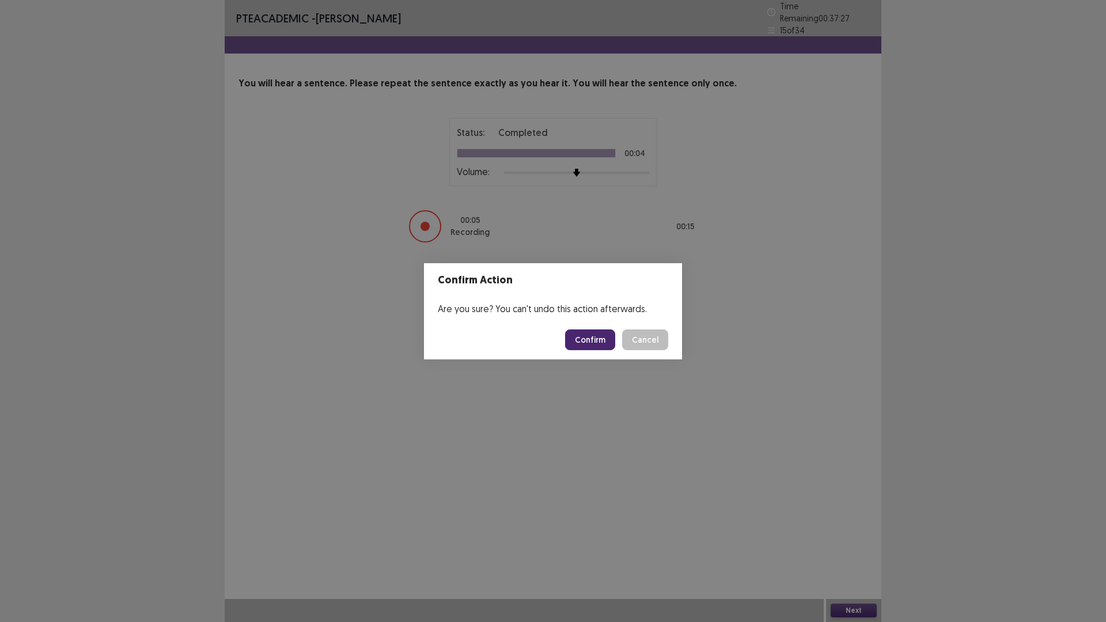
click at [608, 339] on button "Confirm" at bounding box center [590, 339] width 50 height 21
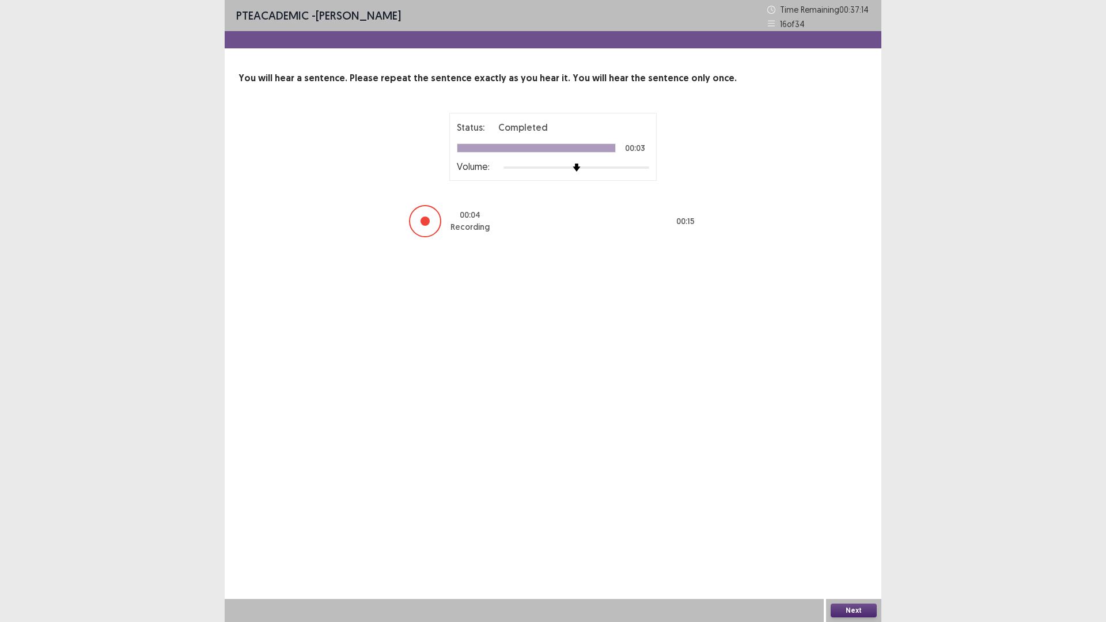
click at [851, 534] on button "Next" at bounding box center [854, 611] width 46 height 14
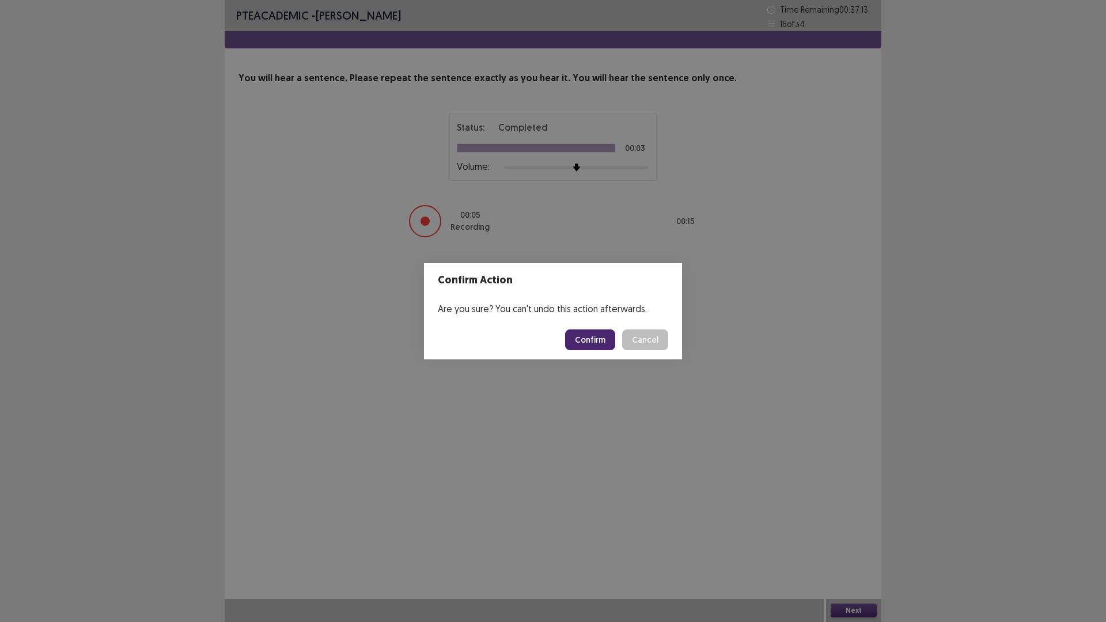
click at [604, 343] on button "Confirm" at bounding box center [590, 339] width 50 height 21
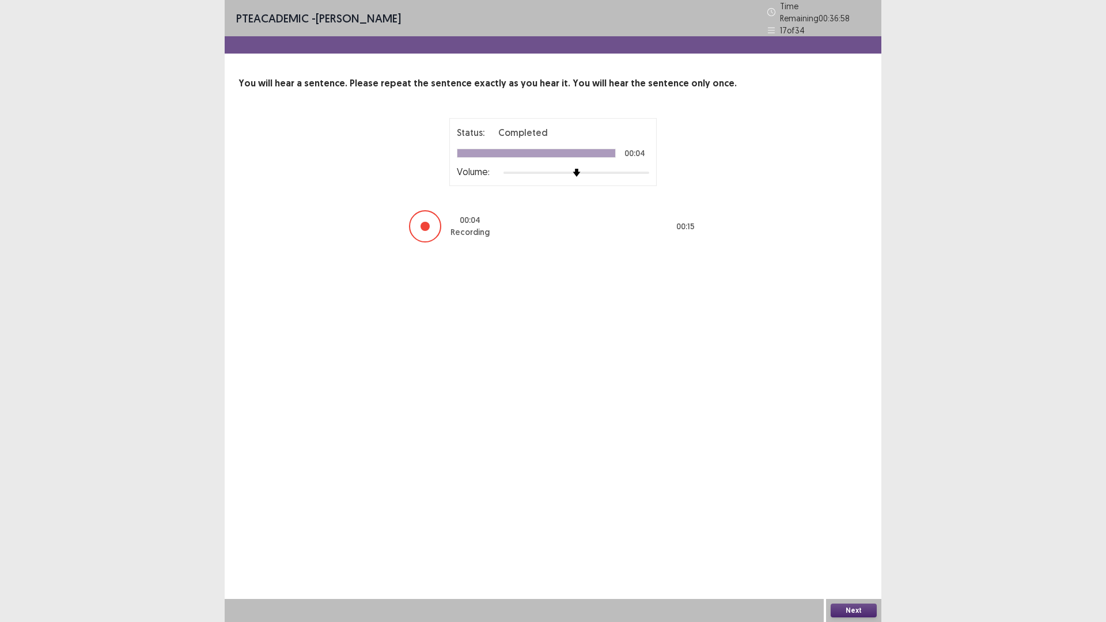
click at [846, 534] on button "Next" at bounding box center [854, 611] width 46 height 14
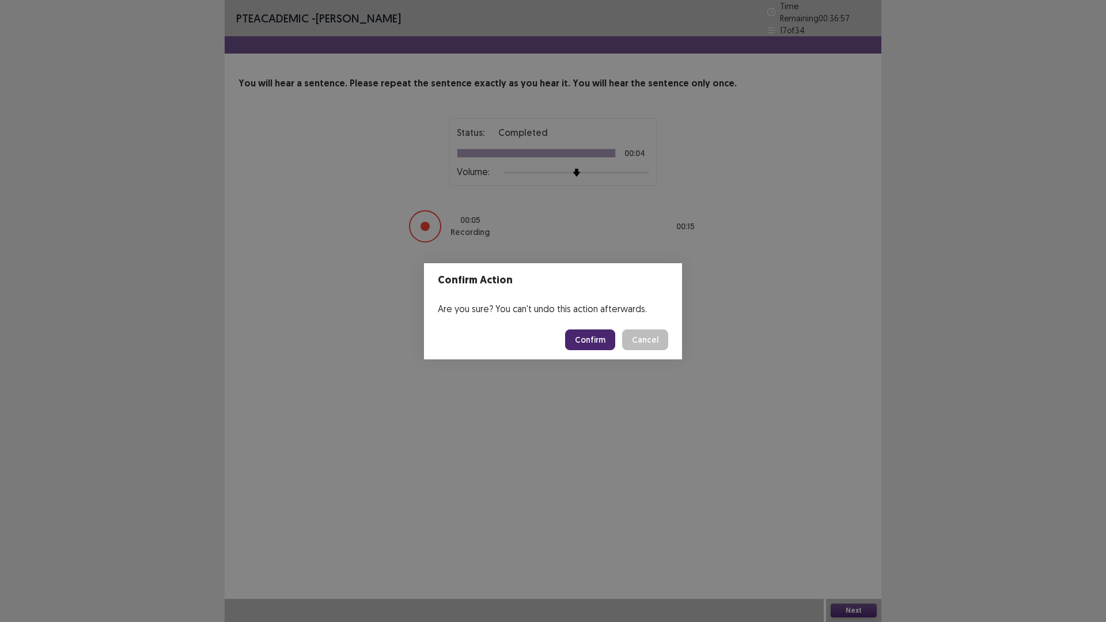
click at [594, 342] on button "Confirm" at bounding box center [590, 339] width 50 height 21
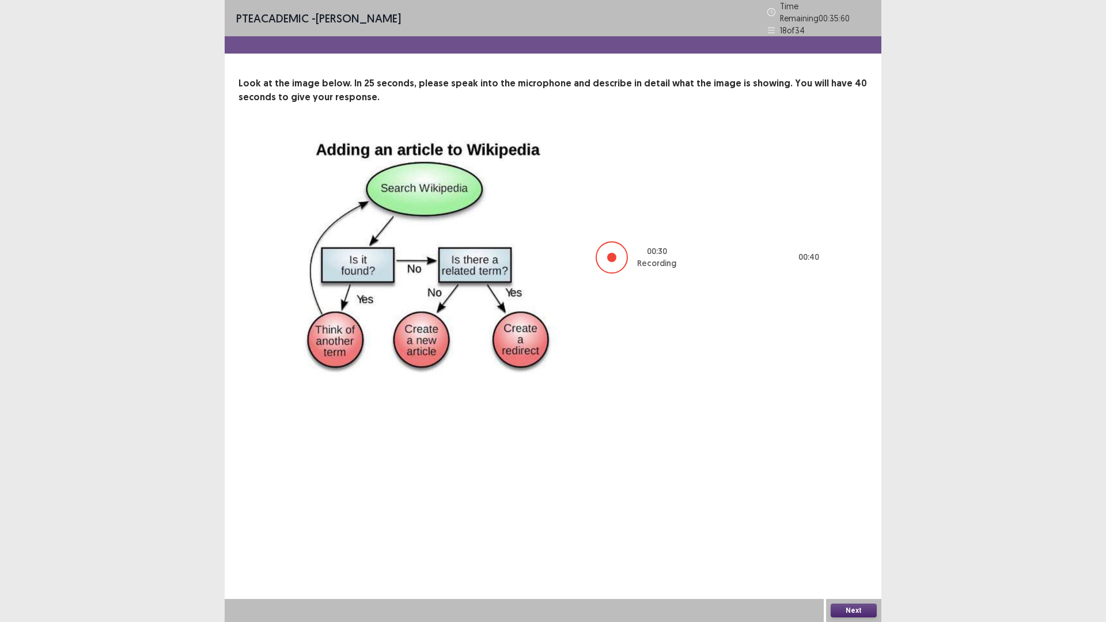
click at [856, 534] on button "Next" at bounding box center [854, 611] width 46 height 14
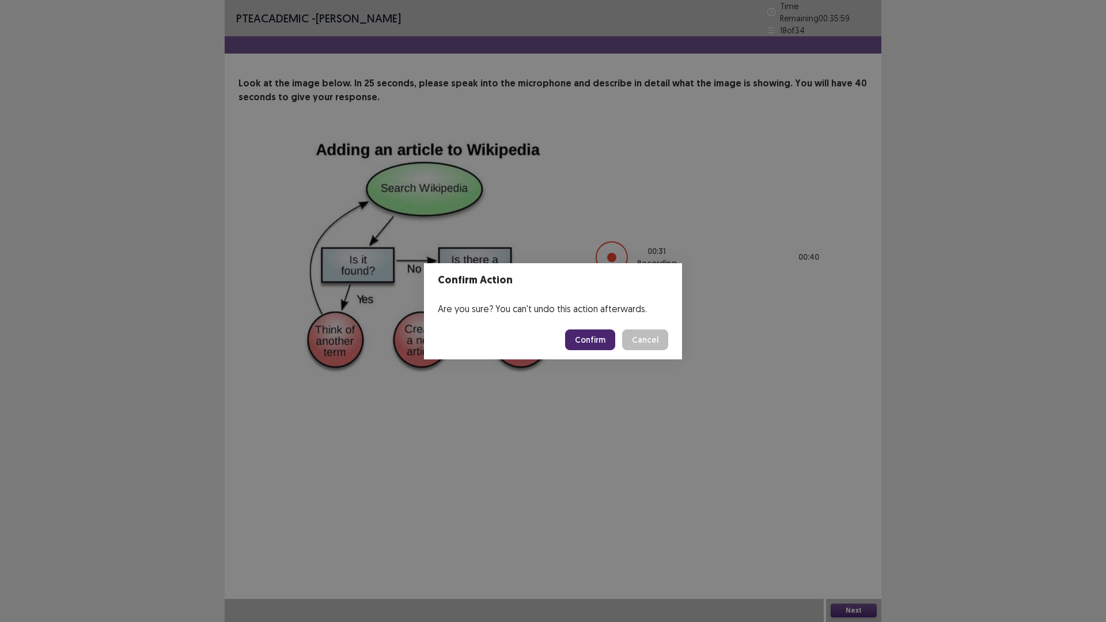
click at [607, 341] on button "Confirm" at bounding box center [590, 339] width 50 height 21
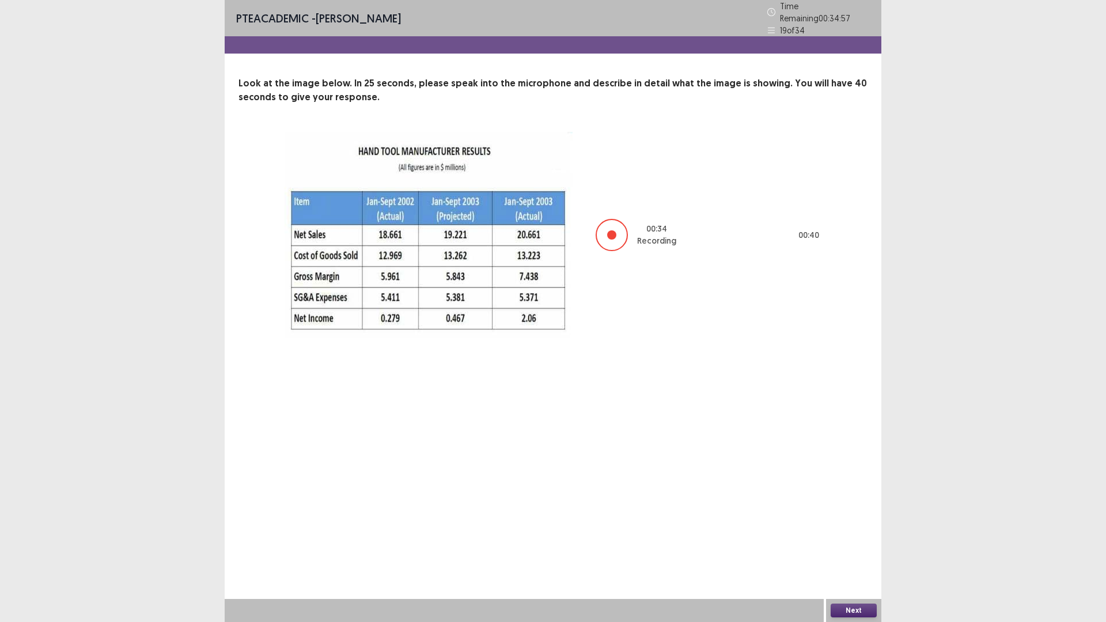
click at [865, 534] on button "Next" at bounding box center [854, 611] width 46 height 14
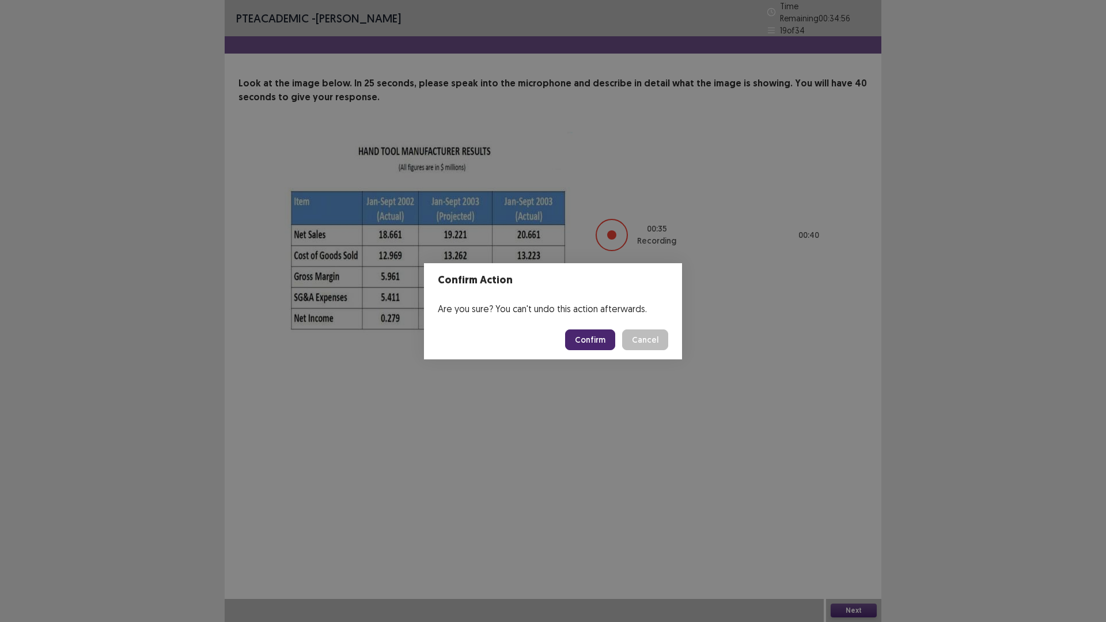
click at [602, 333] on button "Confirm" at bounding box center [590, 339] width 50 height 21
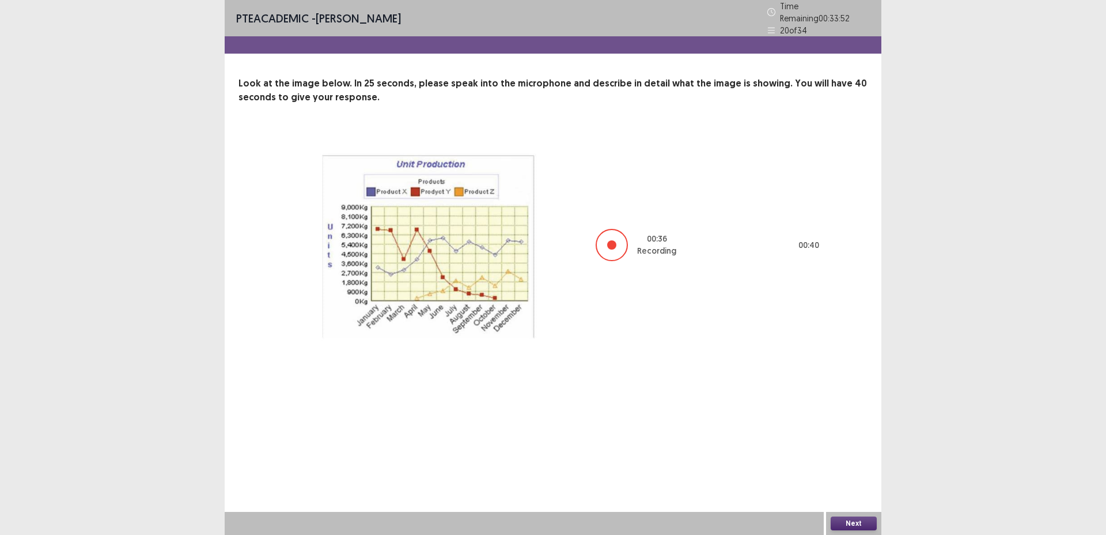
click at [861, 524] on button "Next" at bounding box center [854, 523] width 46 height 14
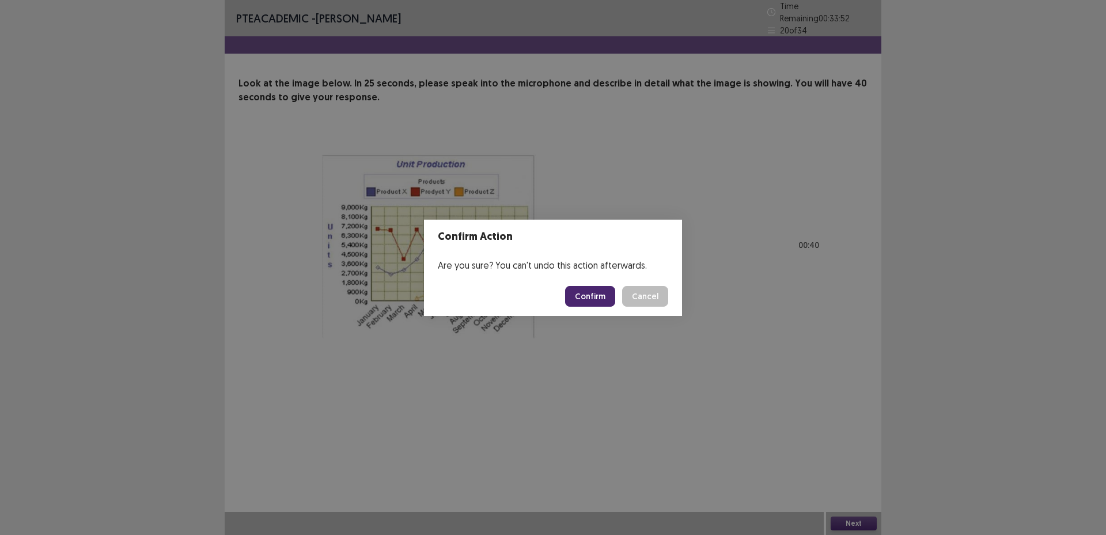
click at [574, 295] on button "Confirm" at bounding box center [590, 296] width 50 height 21
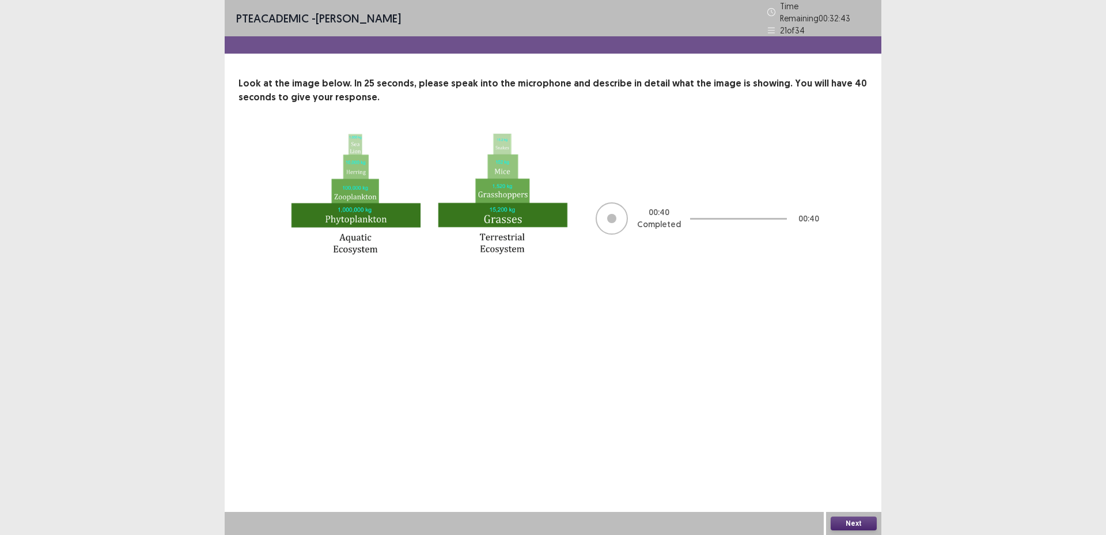
click at [863, 525] on button "Next" at bounding box center [854, 523] width 46 height 14
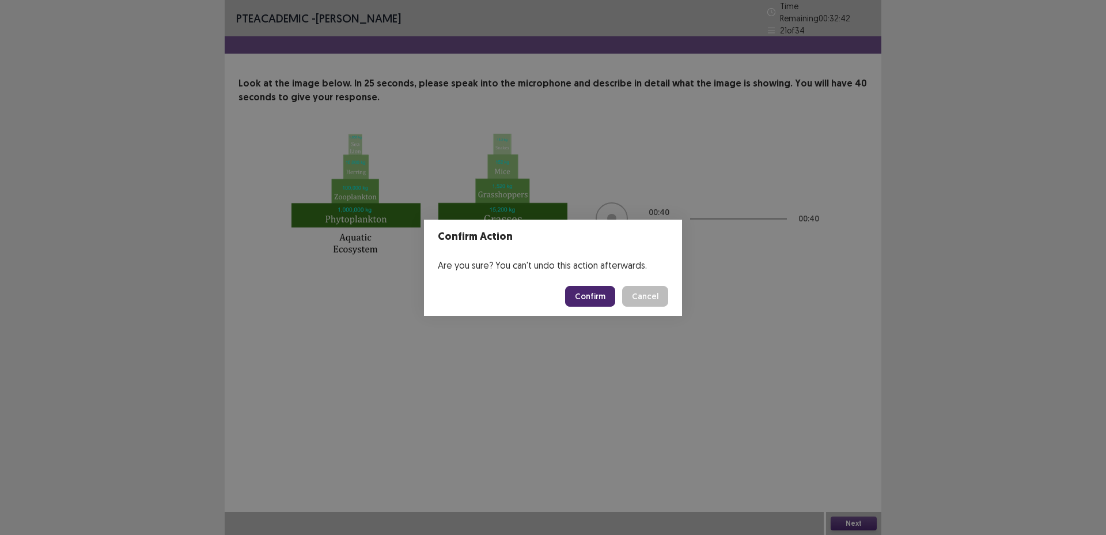
click at [604, 297] on button "Confirm" at bounding box center [590, 296] width 50 height 21
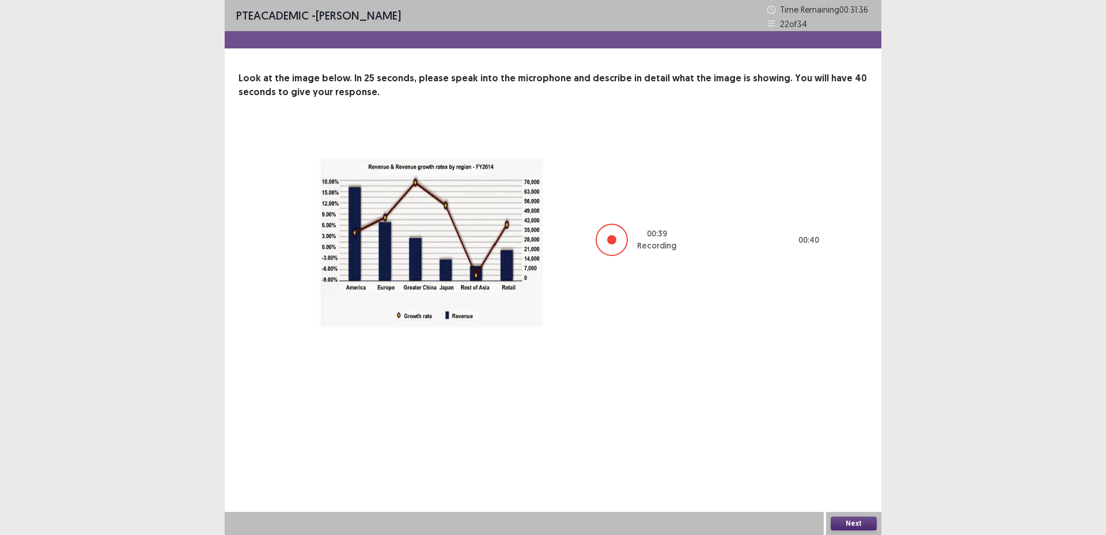
click at [851, 526] on button "Next" at bounding box center [854, 523] width 46 height 14
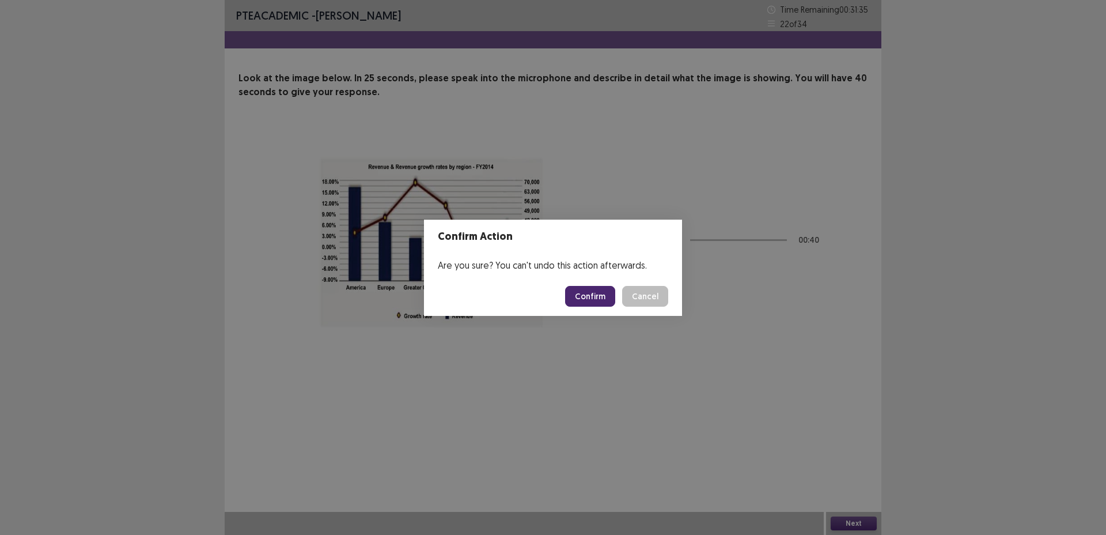
click at [589, 289] on button "Confirm" at bounding box center [590, 296] width 50 height 21
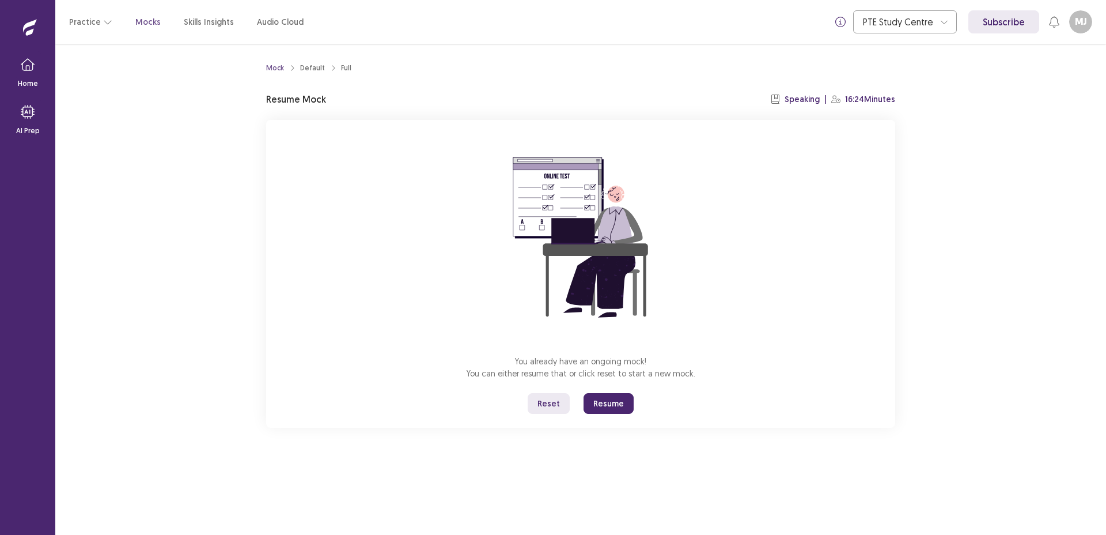
click at [602, 407] on button "Resume" at bounding box center [608, 403] width 50 height 21
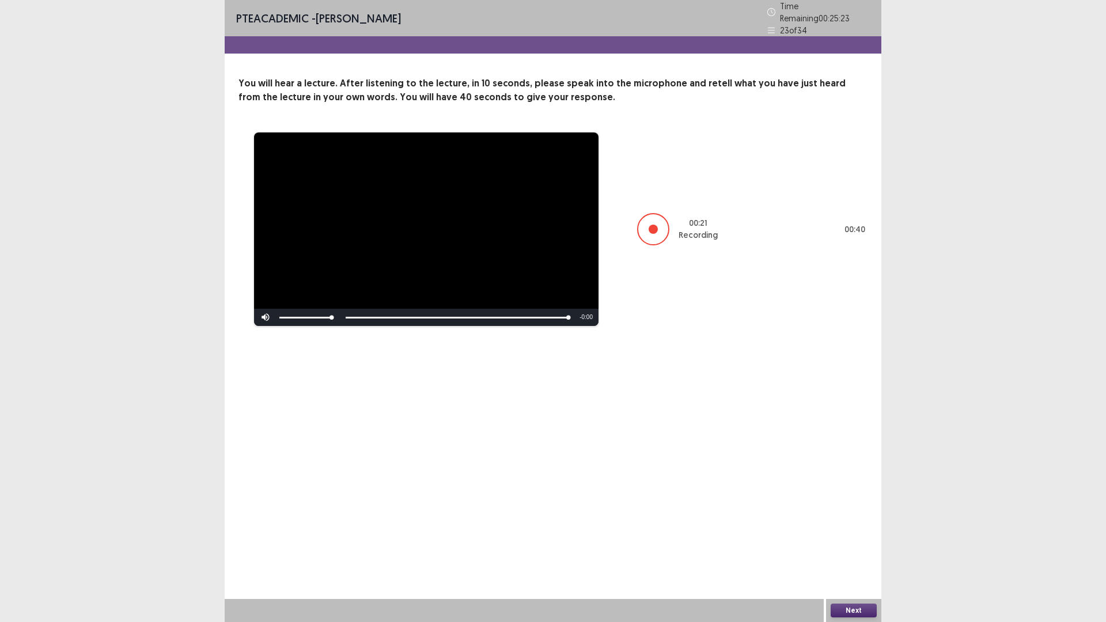
click at [854, 534] on button "Next" at bounding box center [854, 611] width 46 height 14
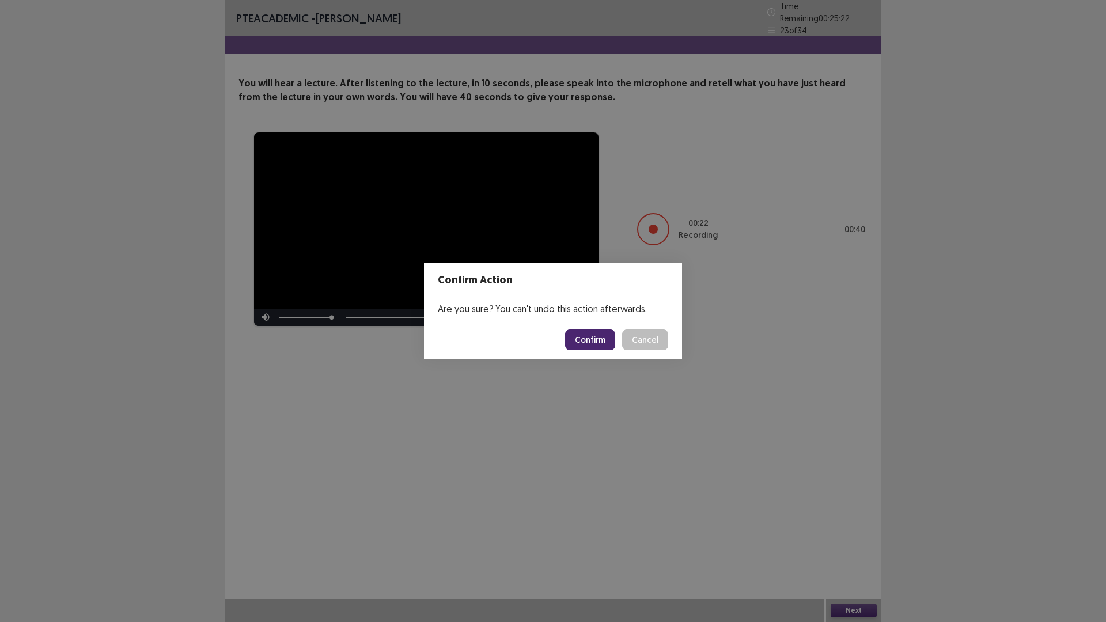
click at [592, 343] on button "Confirm" at bounding box center [590, 339] width 50 height 21
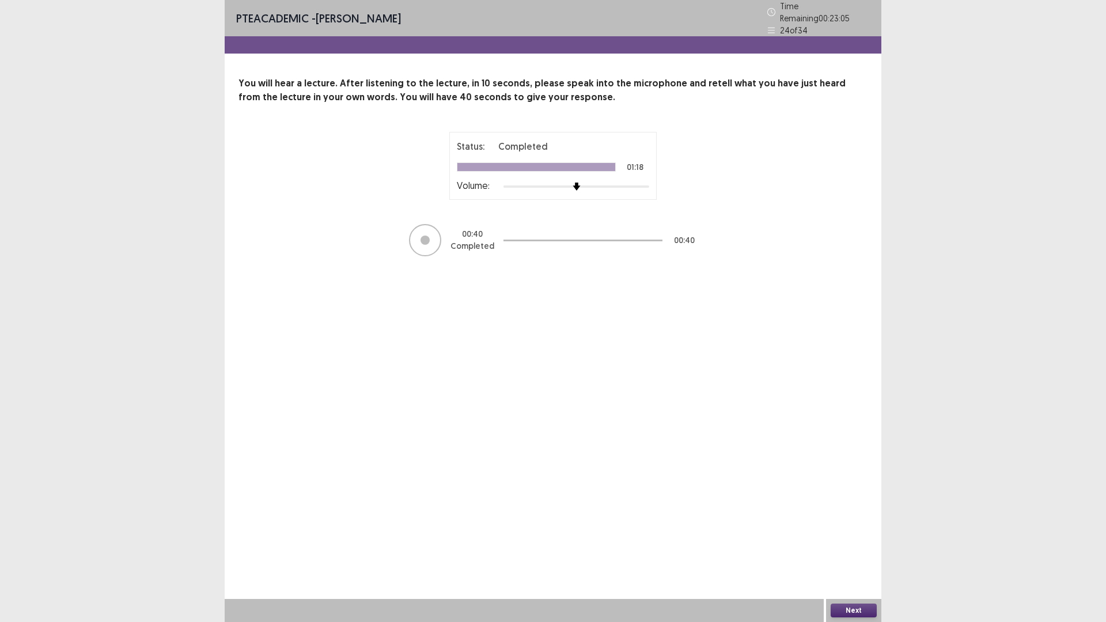
click at [861, 534] on button "Next" at bounding box center [854, 611] width 46 height 14
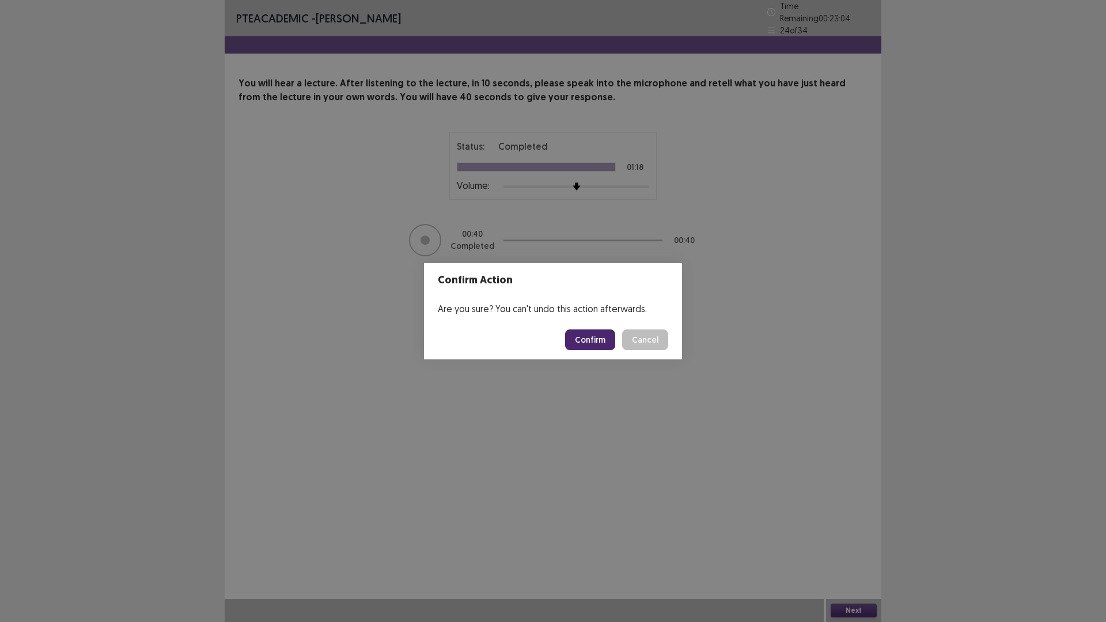
click at [592, 333] on button "Confirm" at bounding box center [590, 339] width 50 height 21
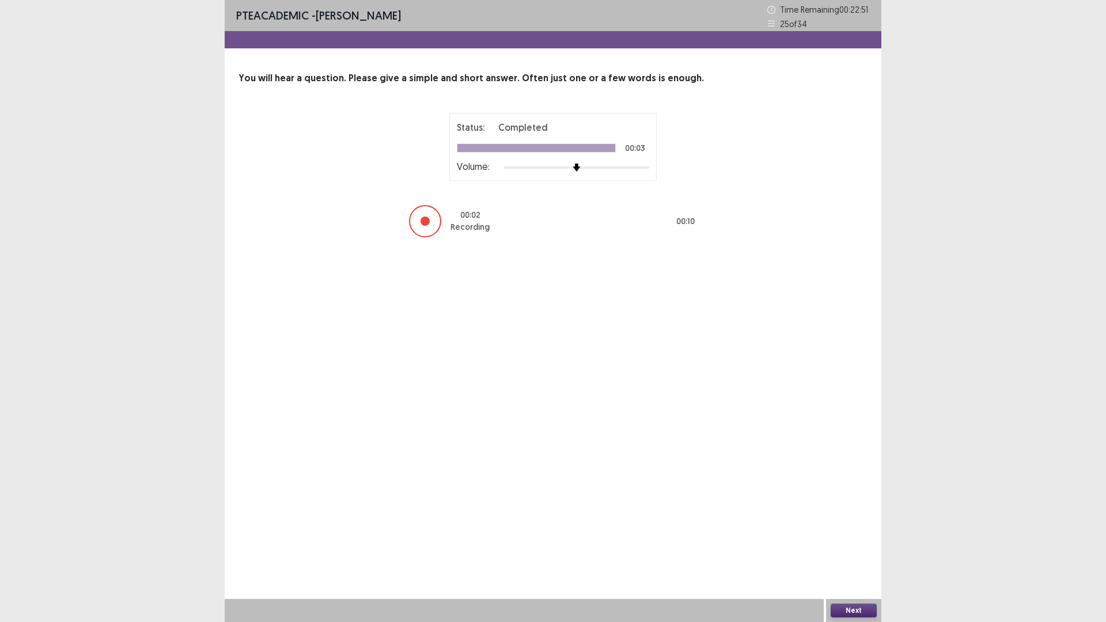
click at [856, 534] on button "Next" at bounding box center [854, 611] width 46 height 14
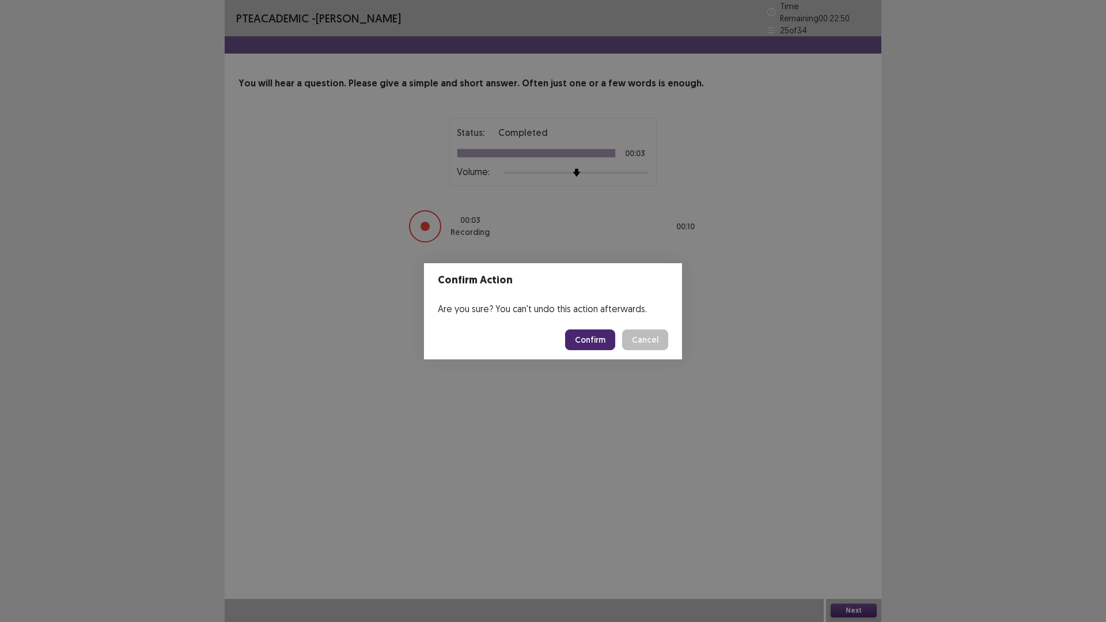
click at [609, 336] on button "Confirm" at bounding box center [590, 339] width 50 height 21
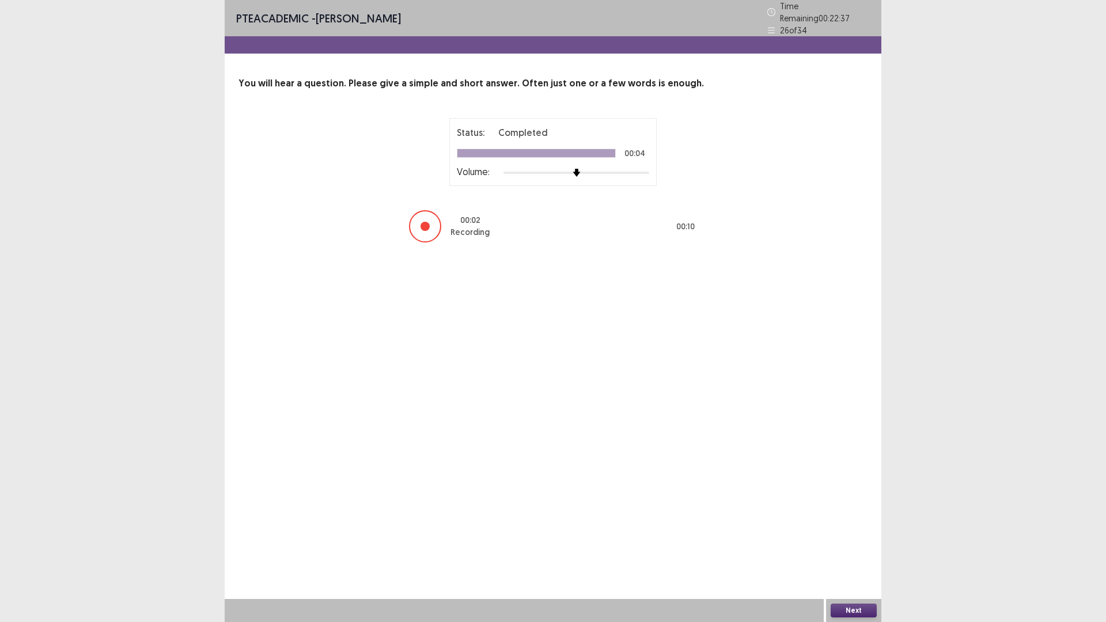
click at [865, 534] on button "Next" at bounding box center [854, 611] width 46 height 14
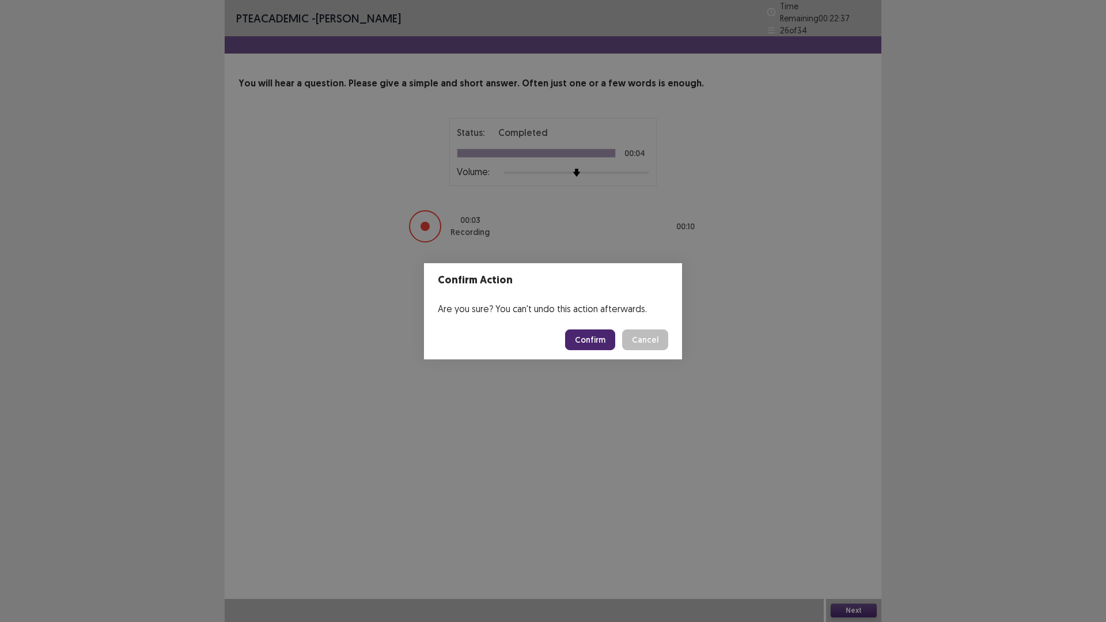
click at [586, 338] on button "Confirm" at bounding box center [590, 339] width 50 height 21
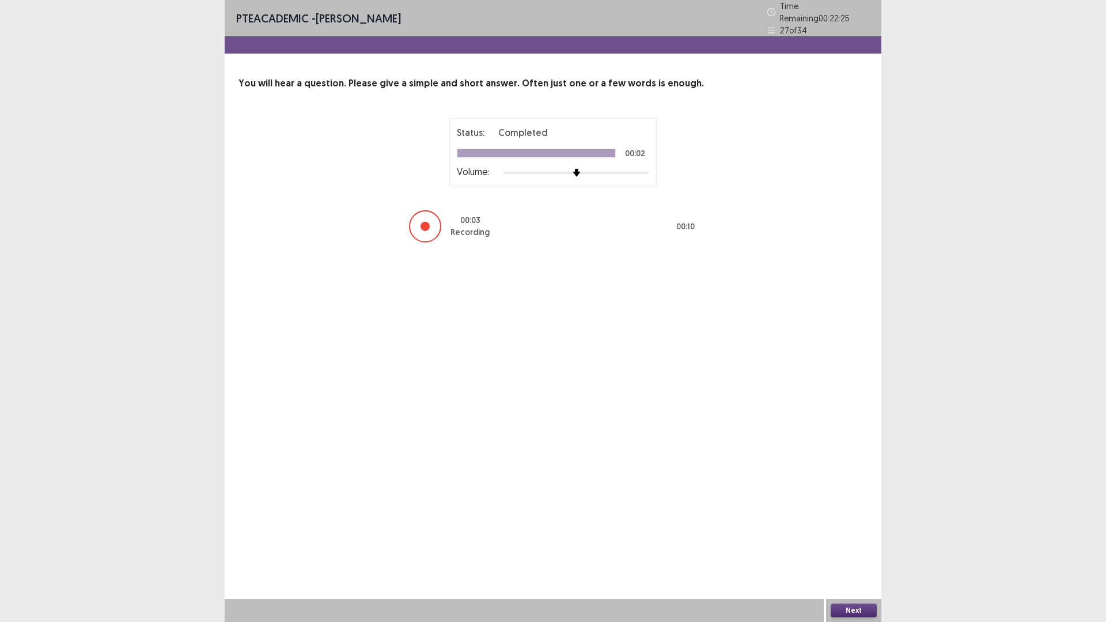
click at [850, 534] on button "Next" at bounding box center [854, 611] width 46 height 14
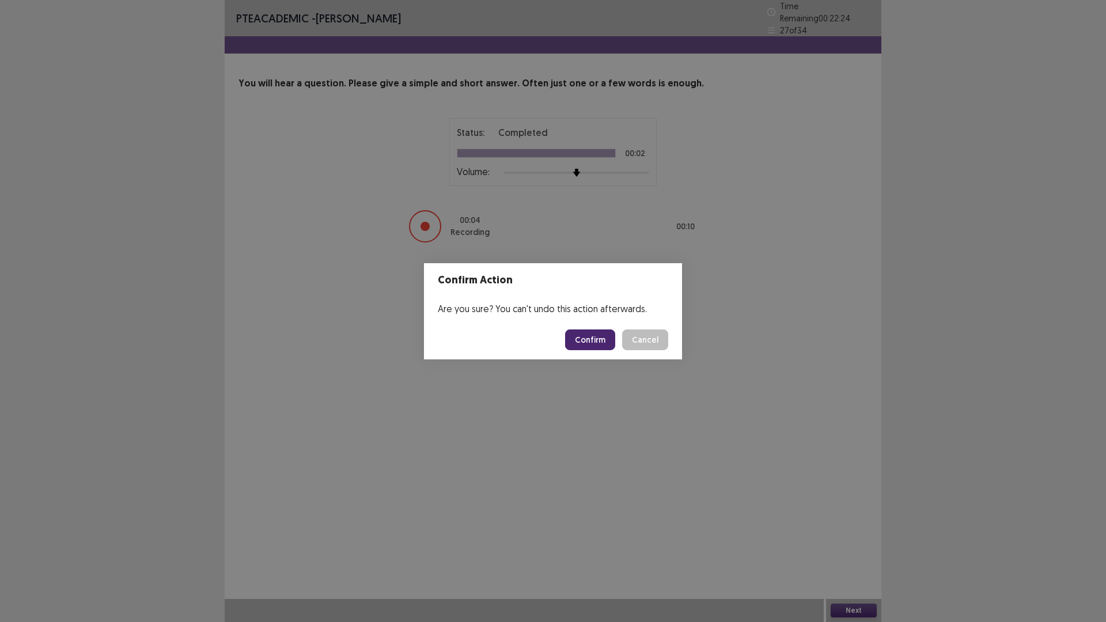
click at [597, 344] on button "Confirm" at bounding box center [590, 339] width 50 height 21
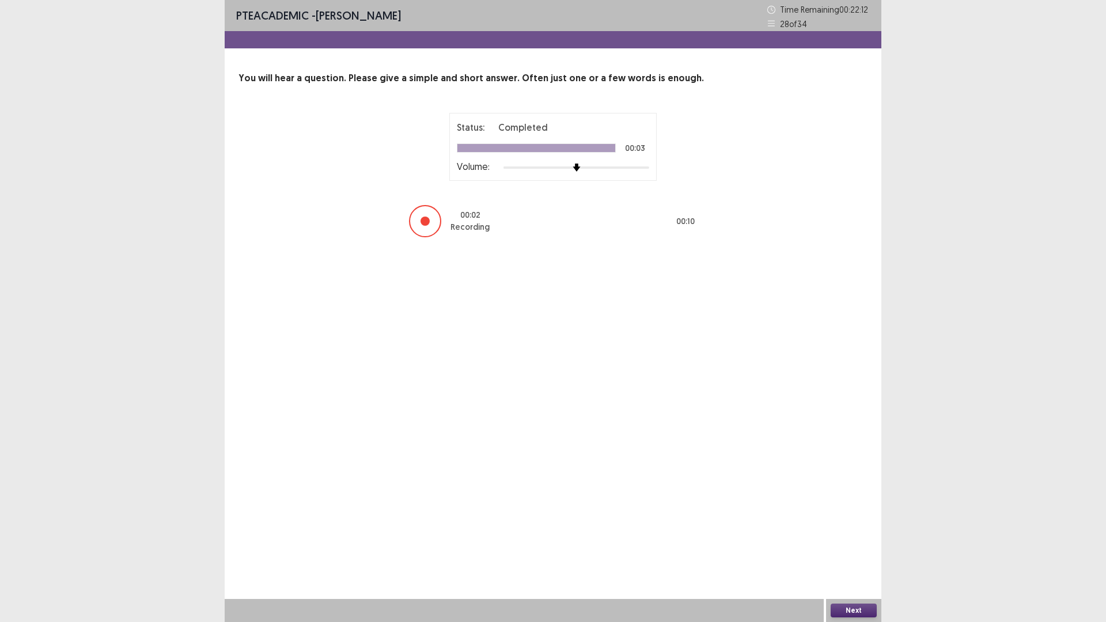
click at [858, 534] on button "Next" at bounding box center [854, 611] width 46 height 14
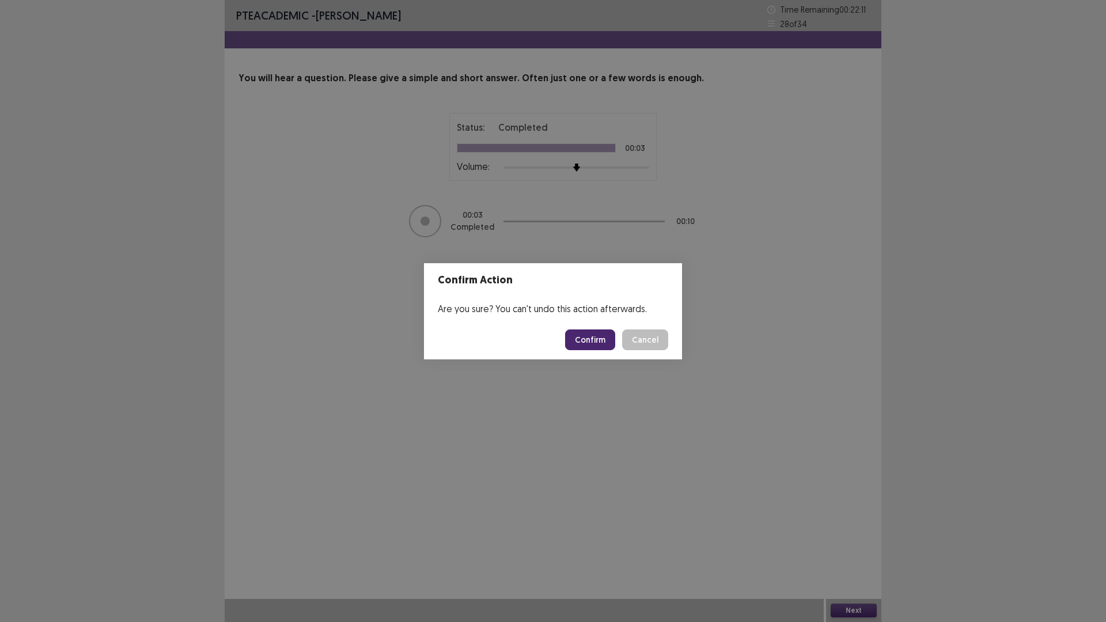
click at [598, 336] on button "Confirm" at bounding box center [590, 339] width 50 height 21
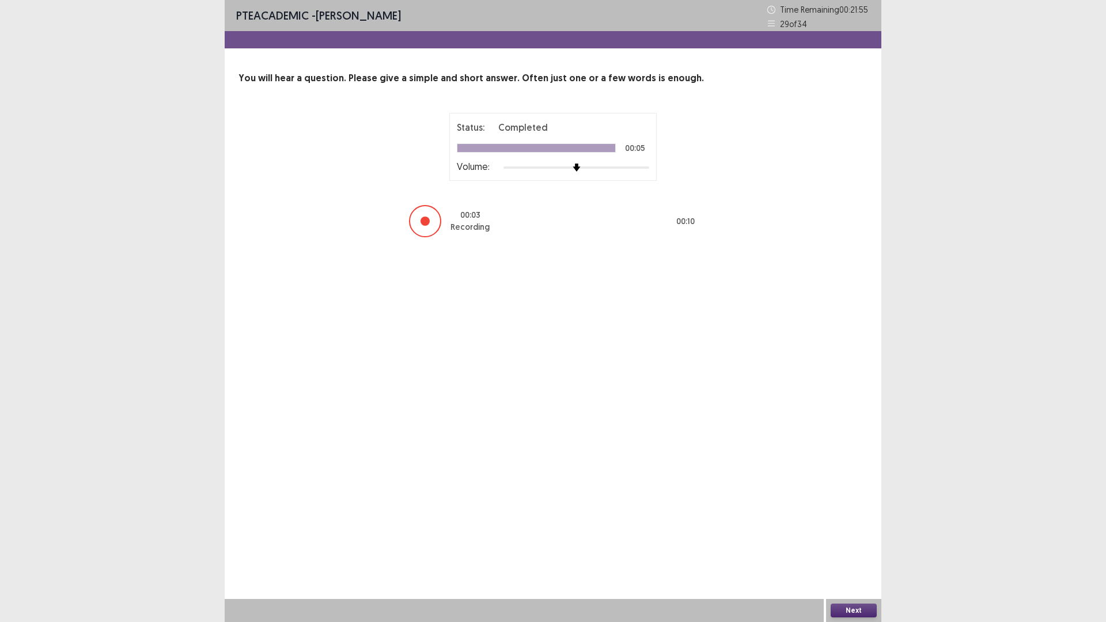
click at [861, 534] on button "Next" at bounding box center [854, 611] width 46 height 14
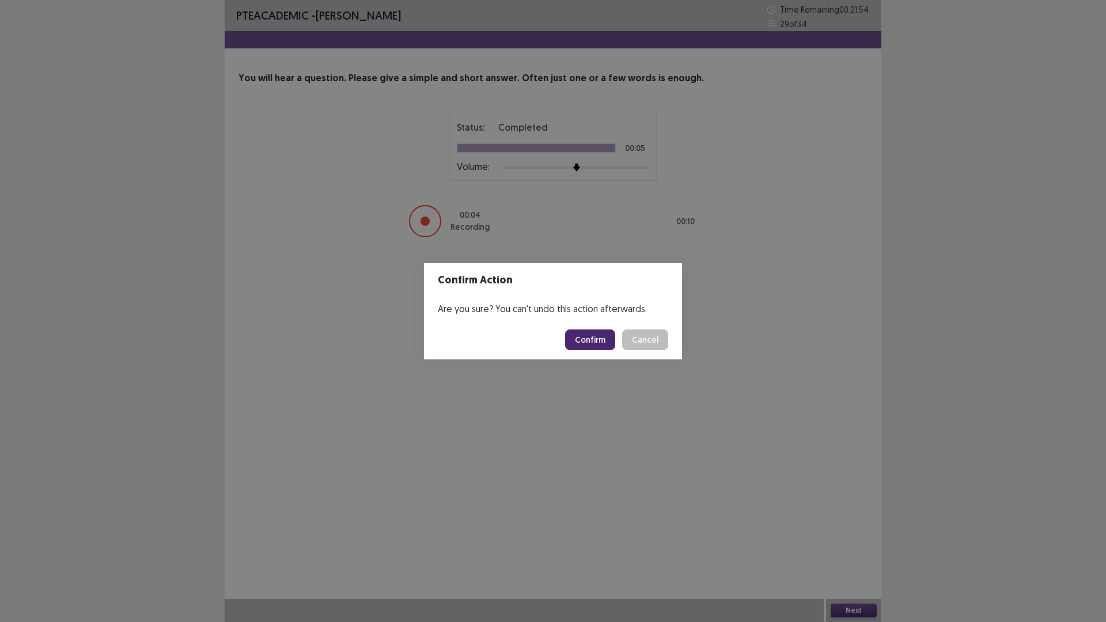
click at [593, 339] on button "Confirm" at bounding box center [590, 339] width 50 height 21
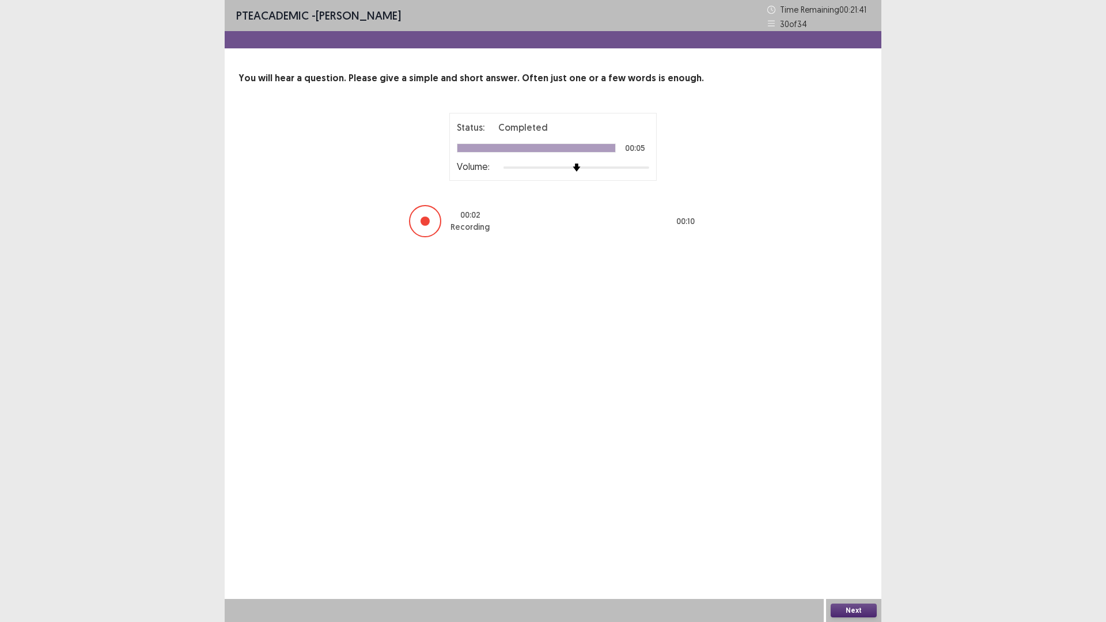
click at [848, 534] on button "Next" at bounding box center [854, 611] width 46 height 14
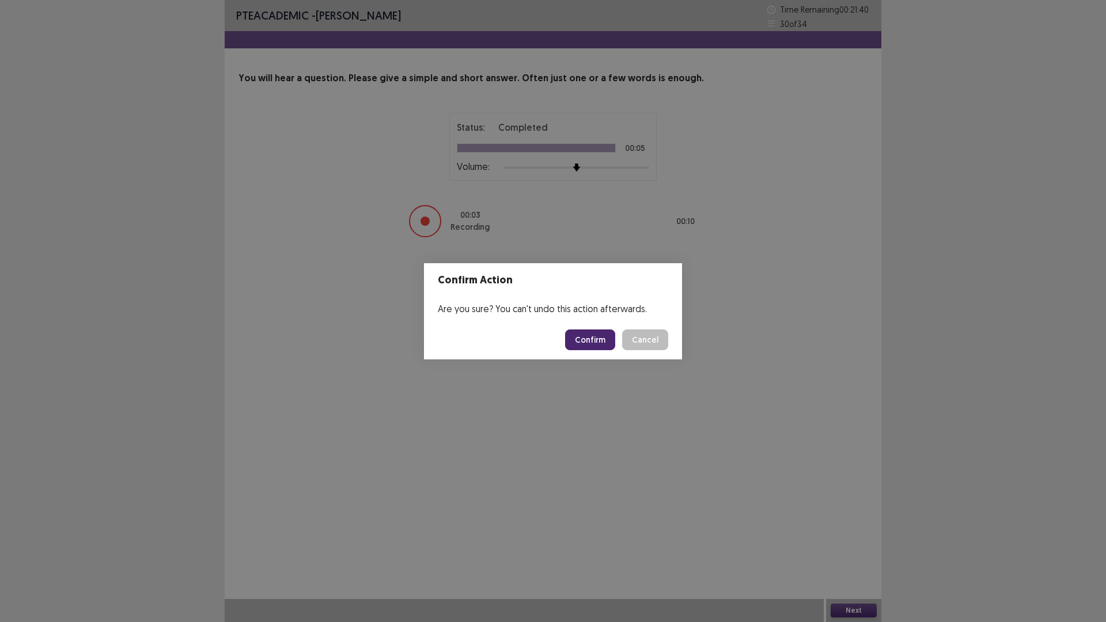
click at [601, 343] on button "Confirm" at bounding box center [590, 339] width 50 height 21
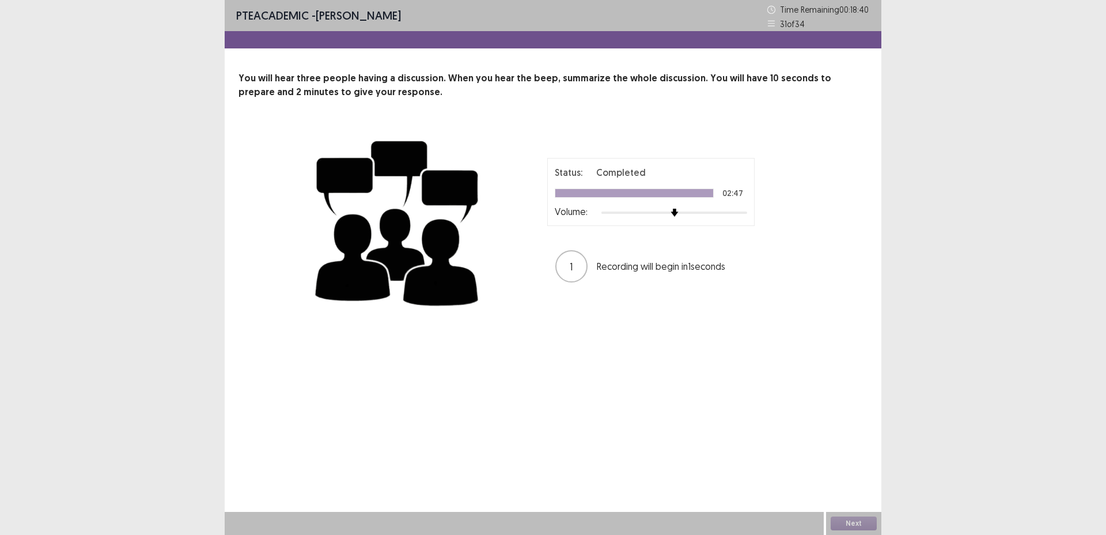
click at [844, 524] on div "Next" at bounding box center [853, 522] width 55 height 23
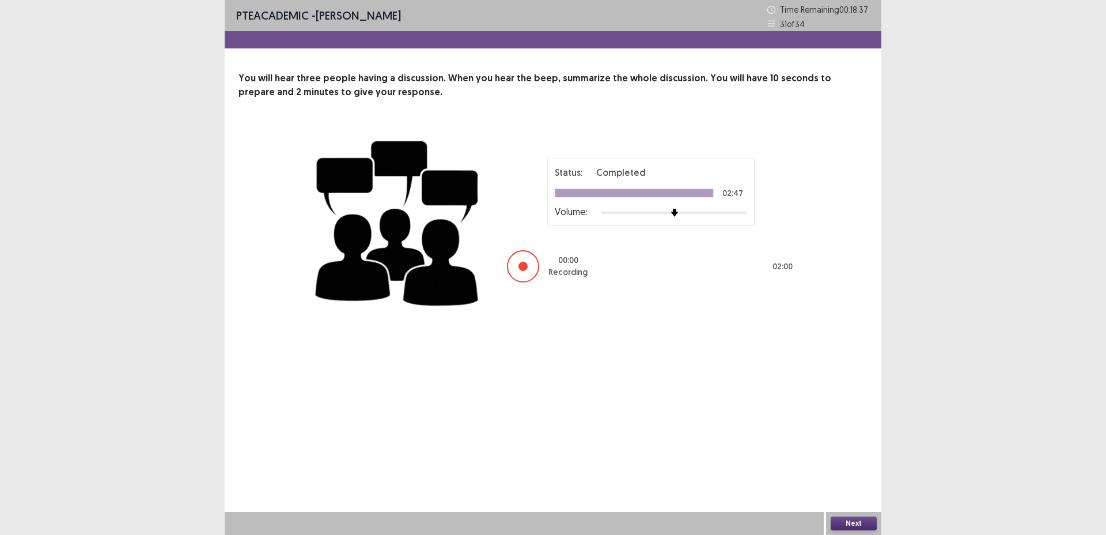
click at [844, 524] on button "Next" at bounding box center [854, 523] width 46 height 14
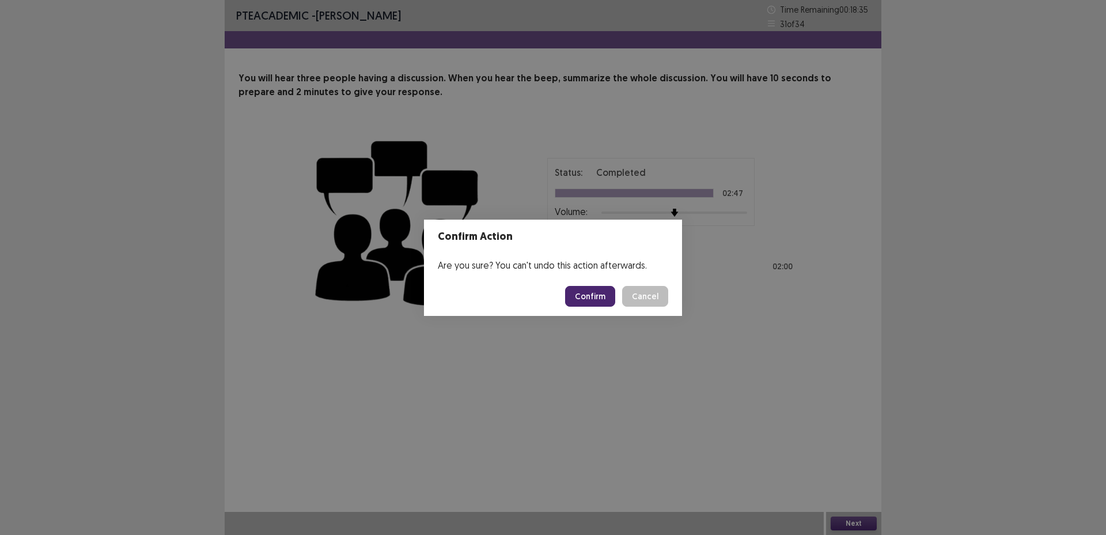
click at [590, 305] on button "Confirm" at bounding box center [590, 296] width 50 height 21
